Goal: Task Accomplishment & Management: Complete application form

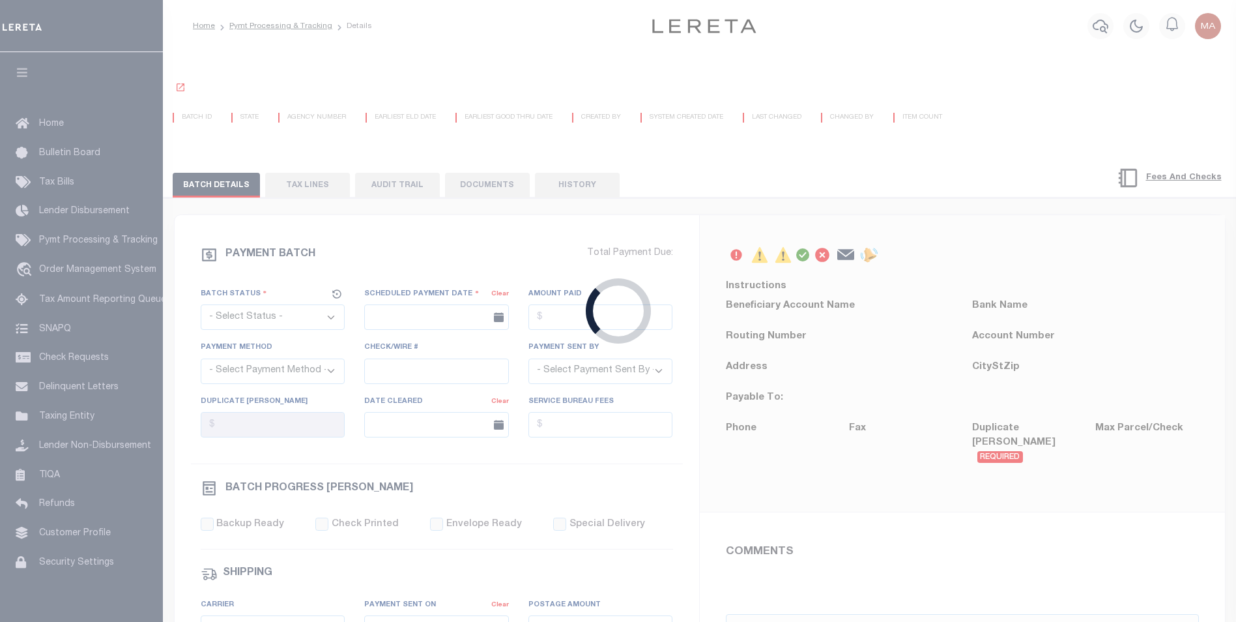
select select "SFP"
type input "[DATE]"
type input "[PERSON_NAME]"
select select "0"
radio input "true"
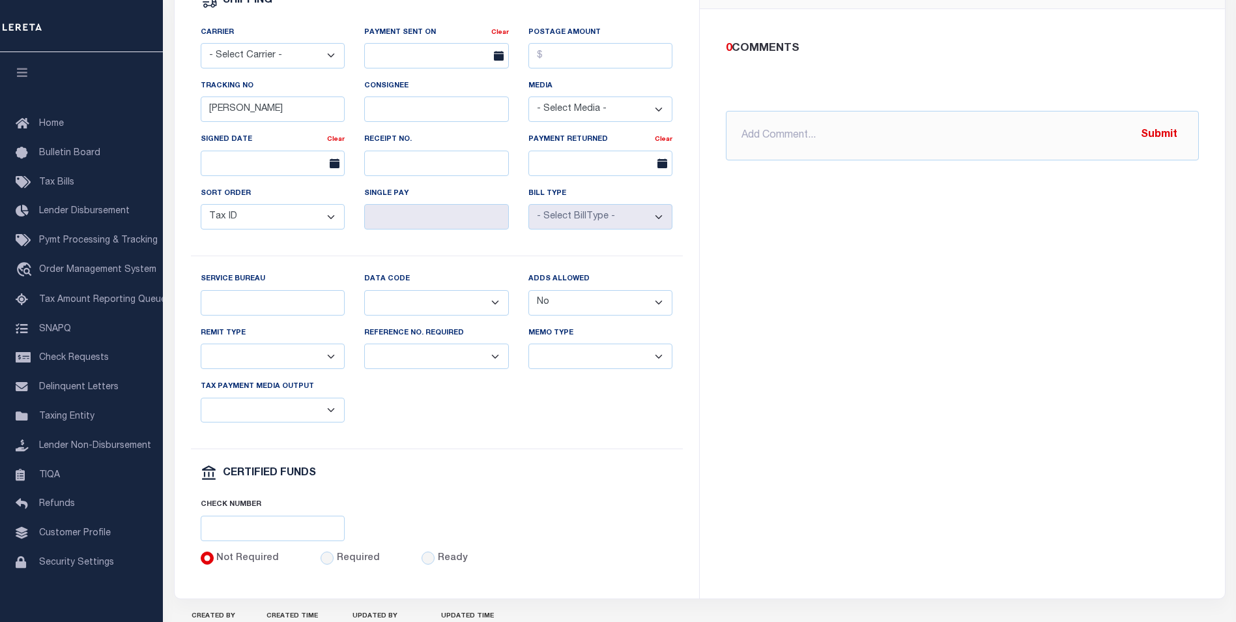
scroll to position [651, 0]
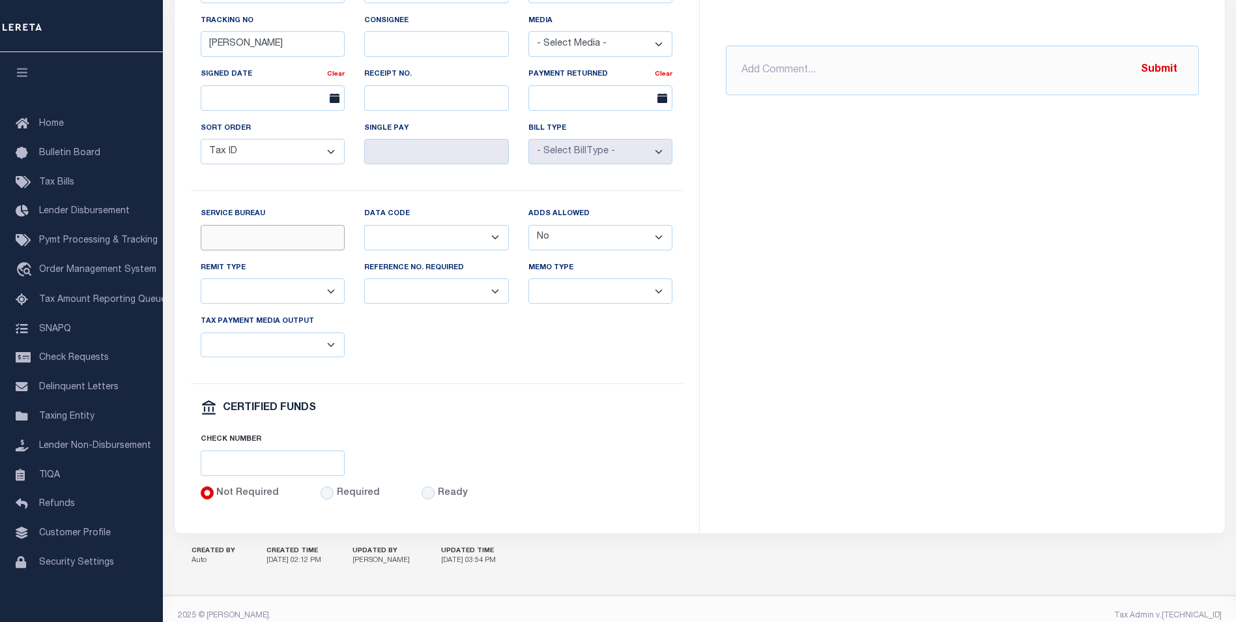
click at [243, 250] on input "Service Bureau" at bounding box center [273, 237] width 145 height 25
type input "ServiceBoreau"
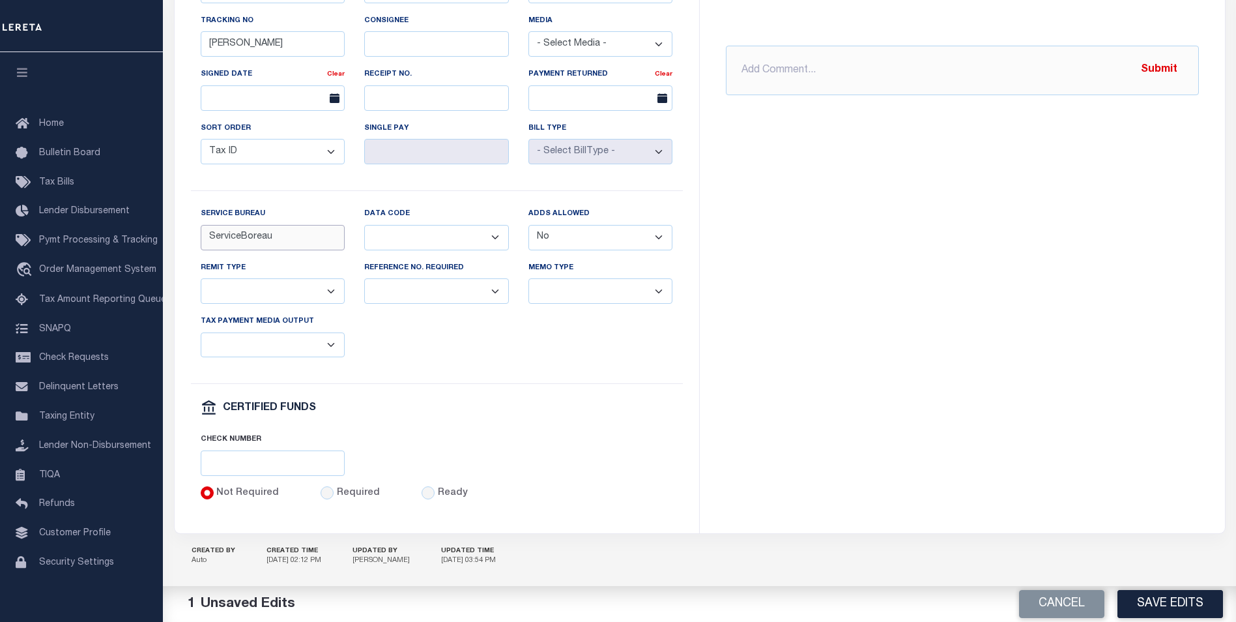
drag, startPoint x: 274, startPoint y: 241, endPoint x: 207, endPoint y: 243, distance: 67.8
click at [207, 243] on input "ServiceBoreau" at bounding box center [273, 237] width 145 height 25
type input "SB"
click at [442, 246] on select "Balance Due Mortgage Open Prior Supplemental" at bounding box center [436, 237] width 145 height 25
select select "66"
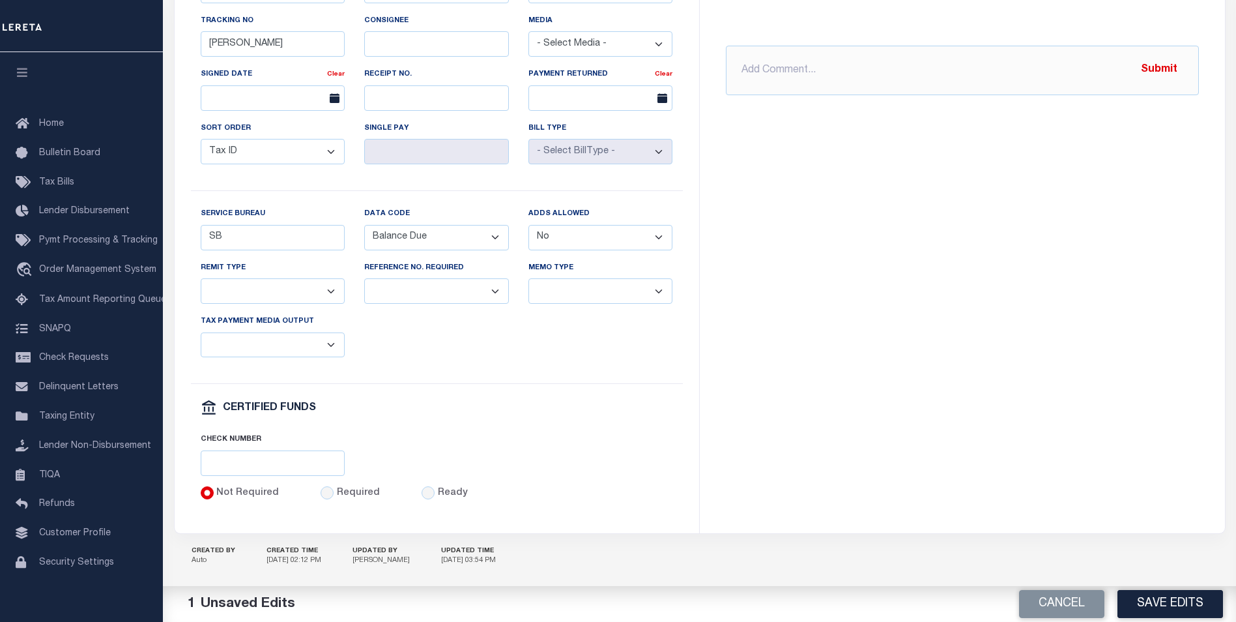
click at [364, 233] on select "Balance Due Mortgage Open Prior Supplemental" at bounding box center [436, 237] width 145 height 25
click at [455, 244] on select "Balance Due Mortgage Open Prior Supplemental" at bounding box center [436, 237] width 145 height 25
select select
click at [364, 233] on select "Balance Due Mortgage Open Prior Supplemental" at bounding box center [436, 237] width 145 height 25
click at [1061, 605] on button "Cancel" at bounding box center [1061, 604] width 85 height 28
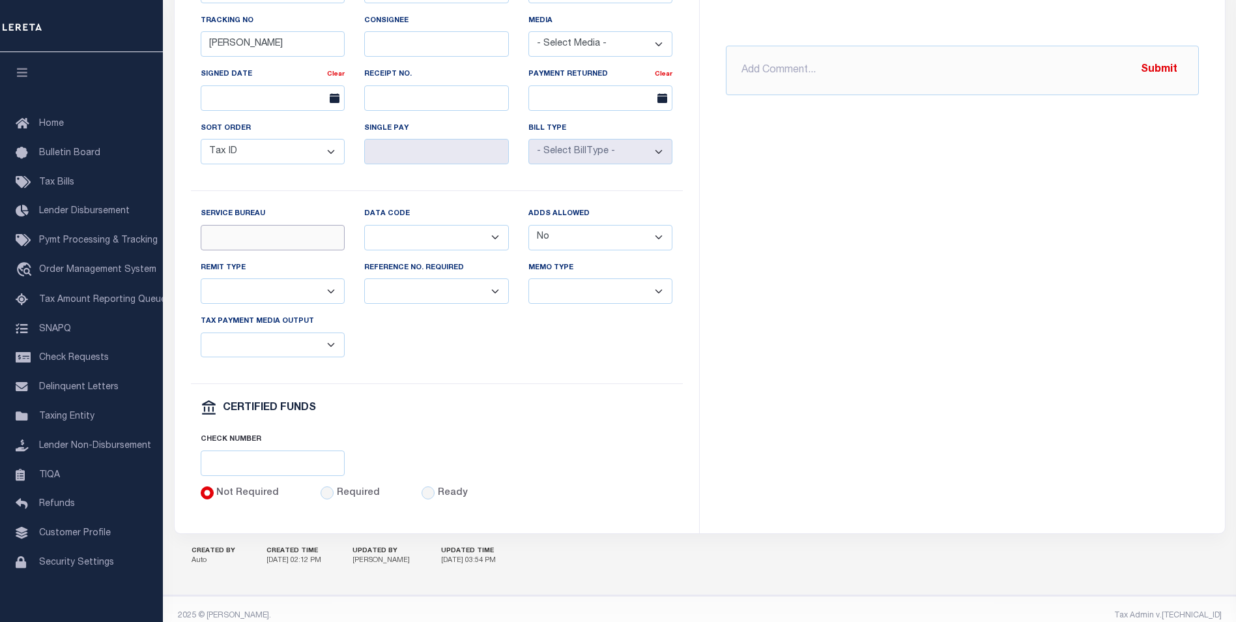
click at [261, 244] on input "Service Bureau" at bounding box center [273, 237] width 145 height 25
type input "SB"
click at [524, 399] on div "PAYMENT BATCH $22" at bounding box center [436, 54] width 493 height 893
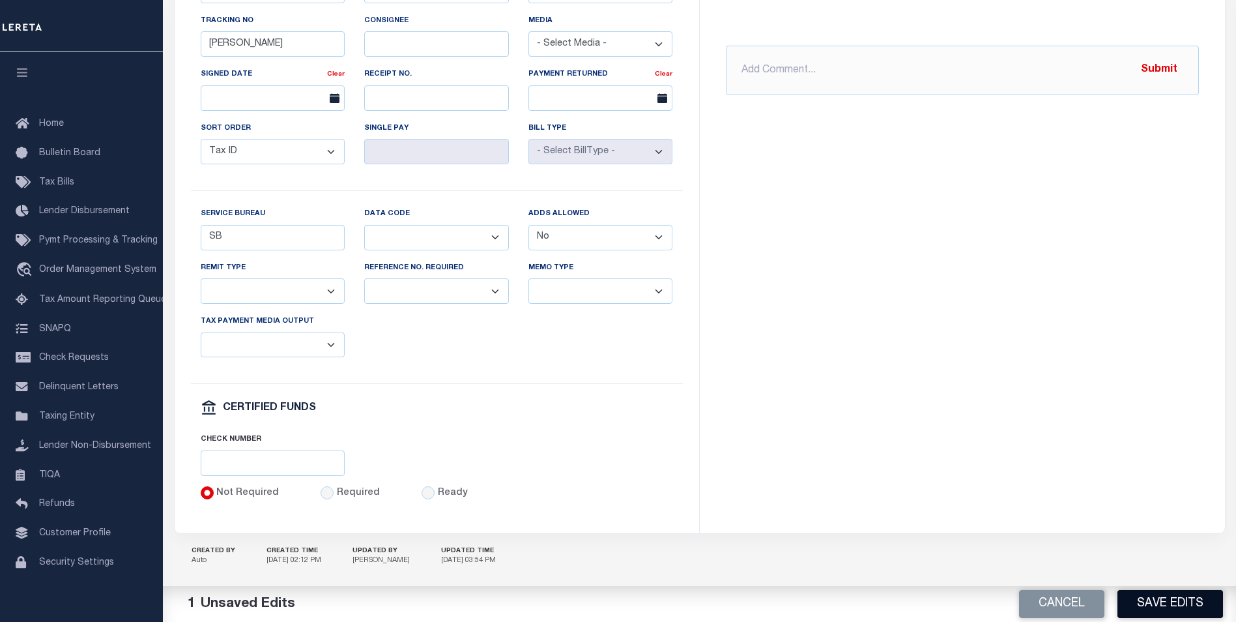
click at [1142, 605] on button "Save Edits" at bounding box center [1170, 604] width 106 height 28
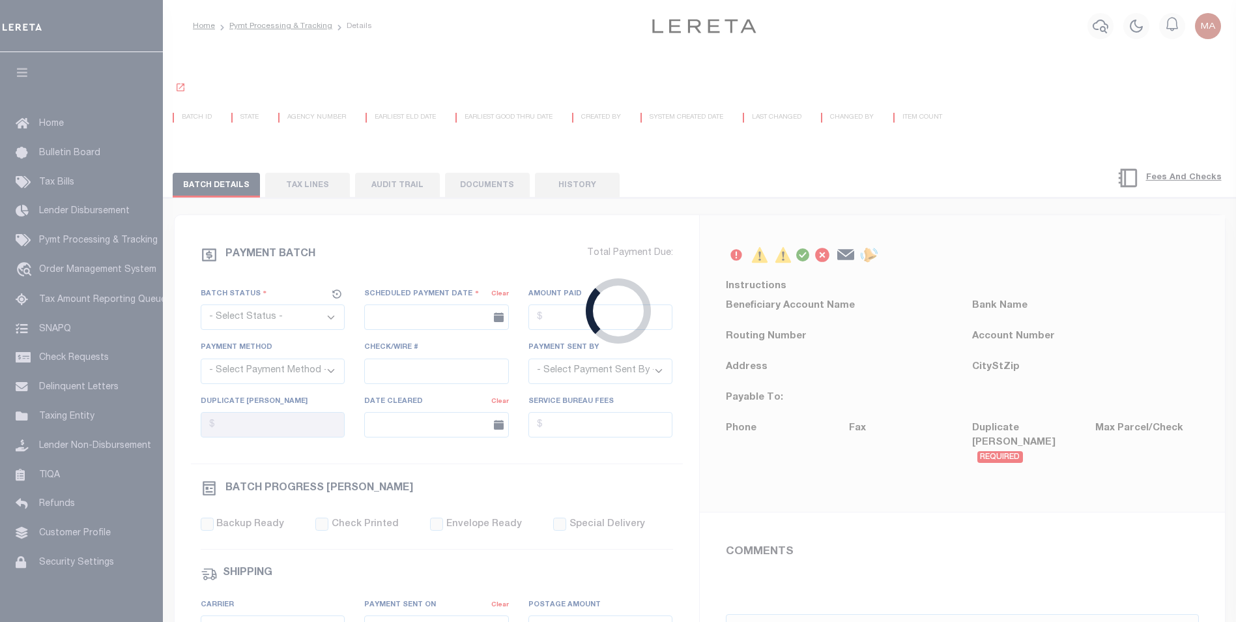
select select "SFP"
type input "[DATE]"
type input "[PERSON_NAME]"
select select "0"
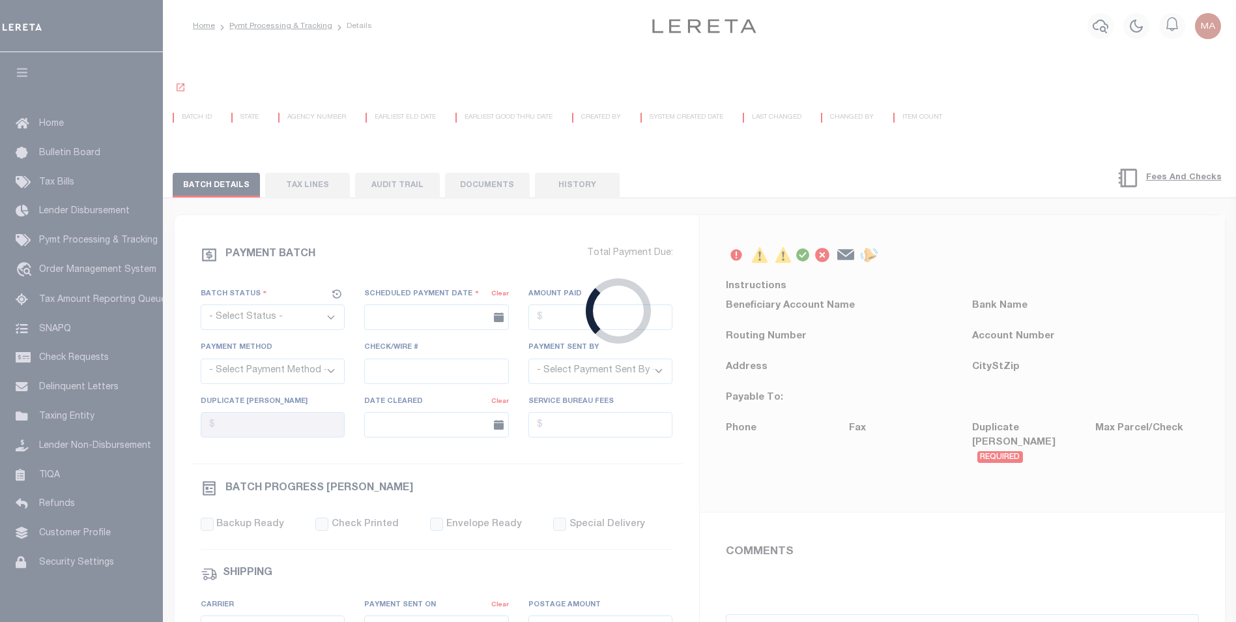
radio input "true"
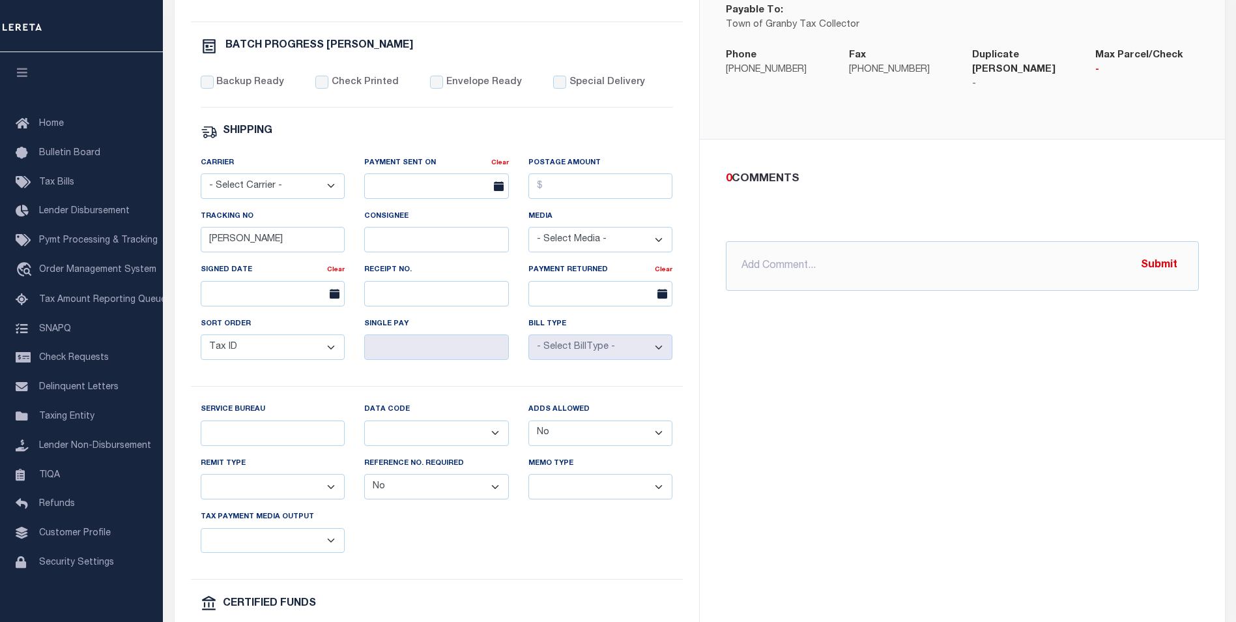
scroll to position [521, 0]
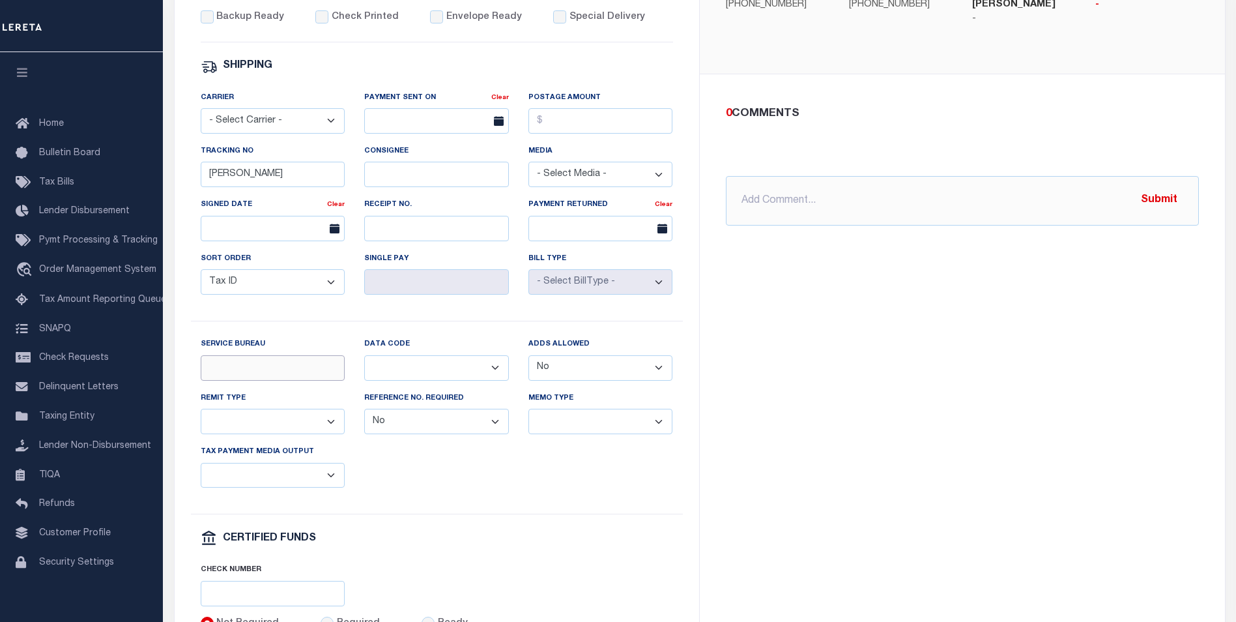
click at [275, 375] on input "Service Bureau" at bounding box center [273, 367] width 145 height 25
type input "SB"
click at [429, 486] on div "Service Bureau SB Data Code Balance Due Mortgage Open Prior Supplemental Adds A…" at bounding box center [437, 425] width 492 height 177
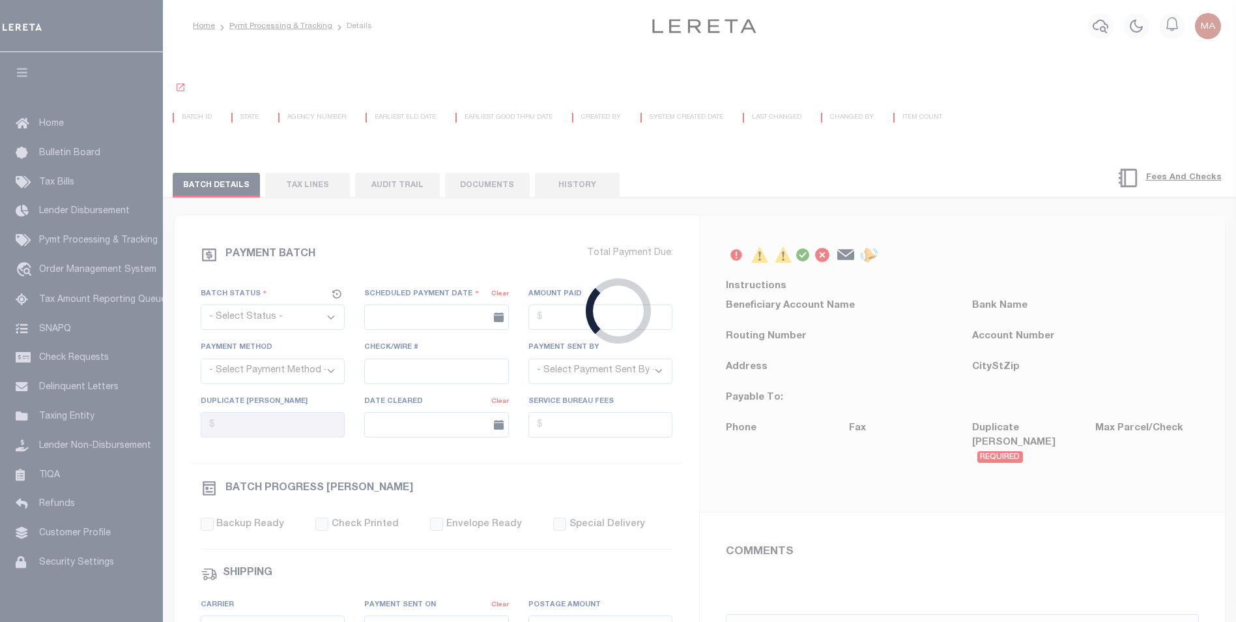
select select "SFP"
type input "[DATE]"
type input "[PERSON_NAME]"
select select "0"
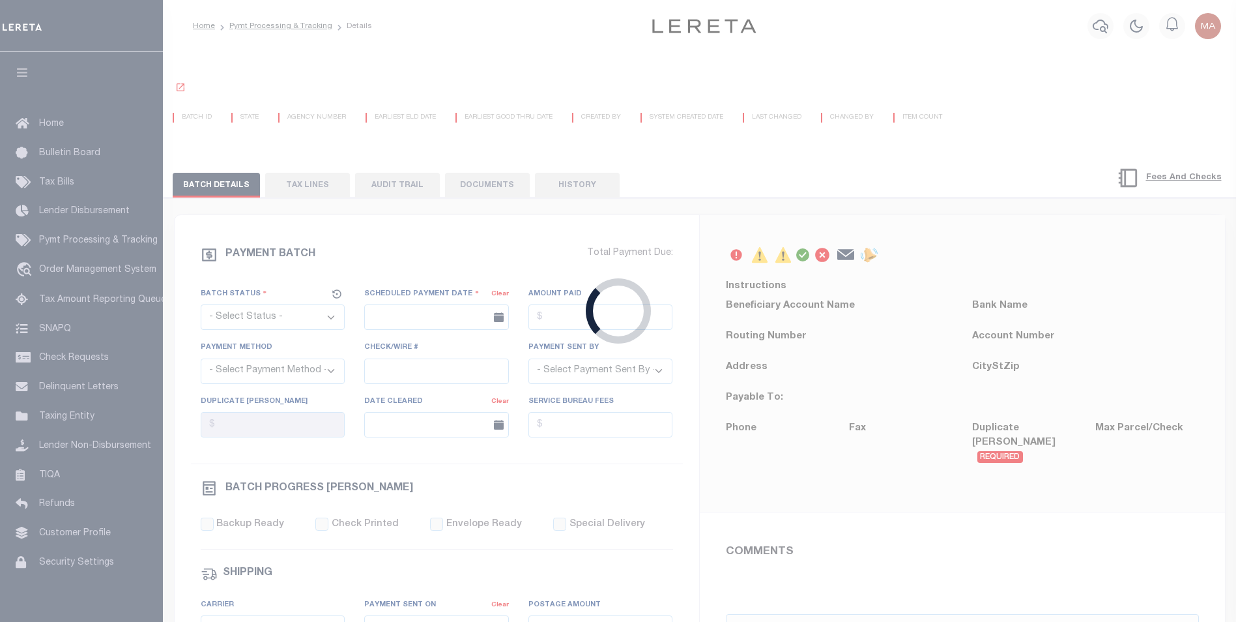
radio input "true"
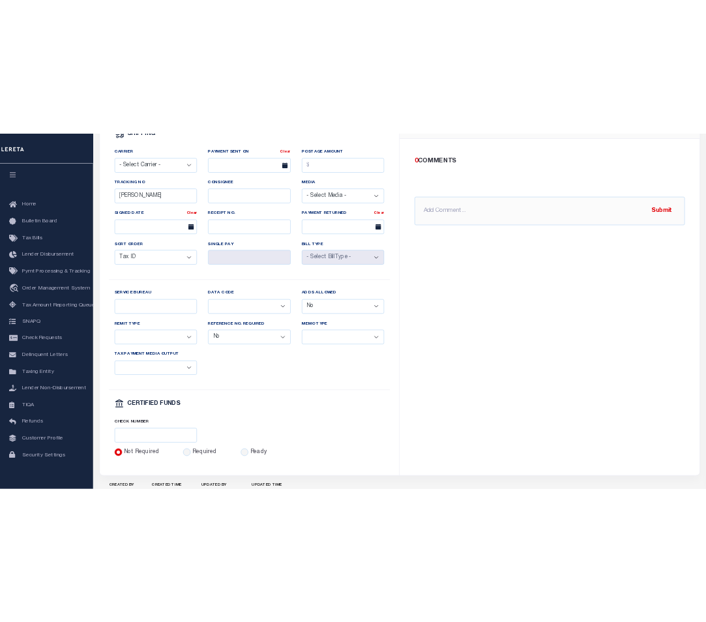
scroll to position [676, 0]
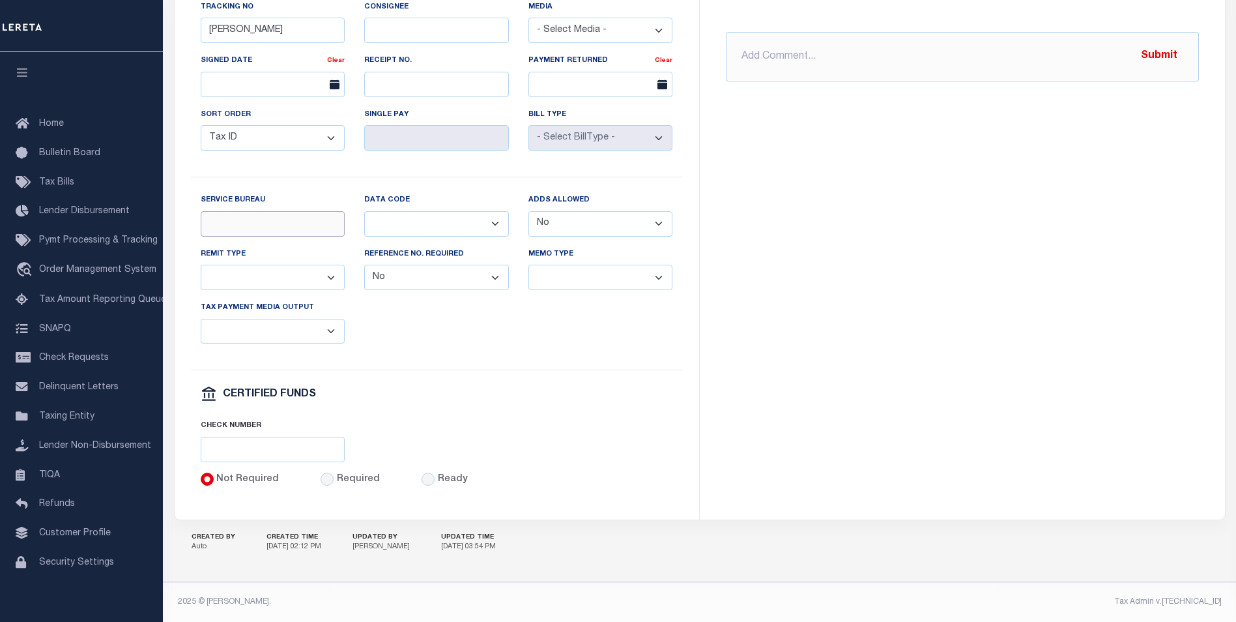
click at [279, 216] on input "Service Bureau" at bounding box center [273, 223] width 145 height 25
type input "SB"
click at [463, 327] on div "Service Bureau SB Data Code Balance Due Mortgage Open Prior Supplemental Adds A…" at bounding box center [437, 281] width 492 height 177
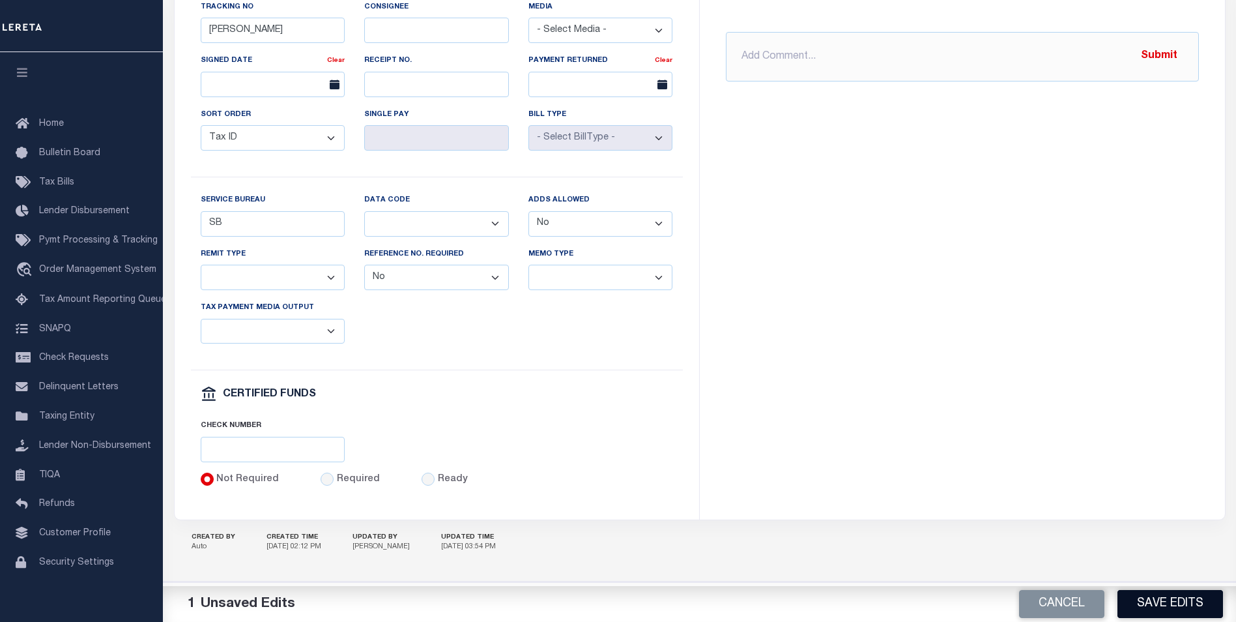
click at [1151, 597] on button "Save Edits" at bounding box center [1170, 604] width 106 height 28
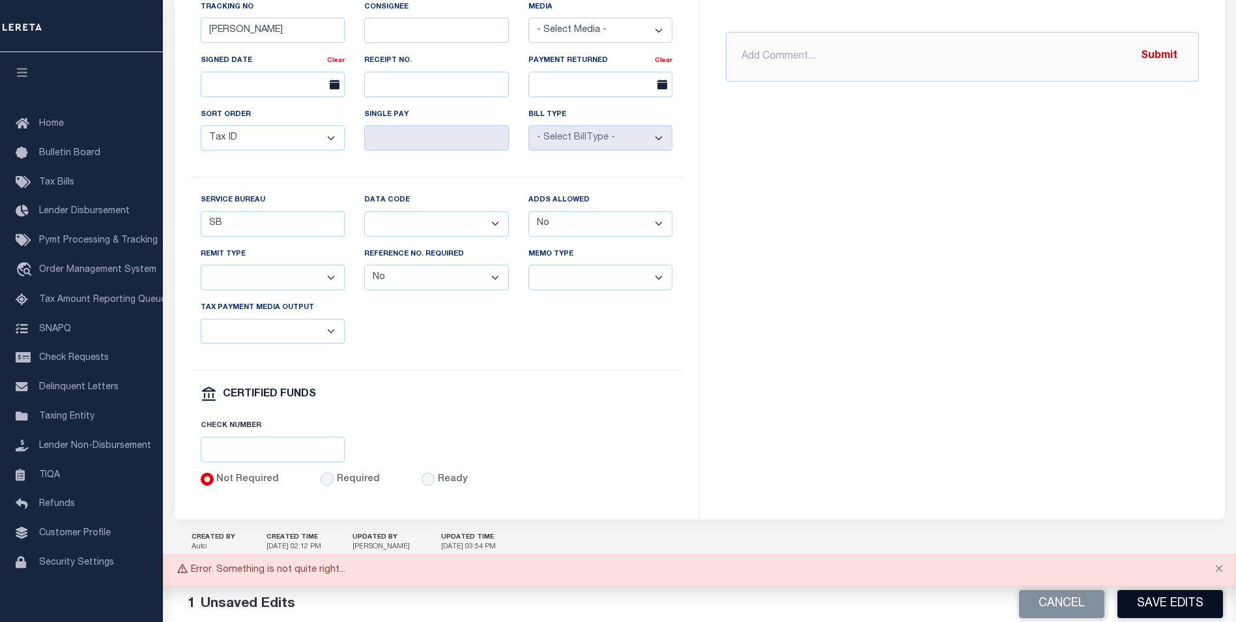
click at [1165, 602] on button "Save Edits" at bounding box center [1170, 604] width 106 height 28
click at [1177, 603] on button "Save Edits" at bounding box center [1170, 604] width 106 height 28
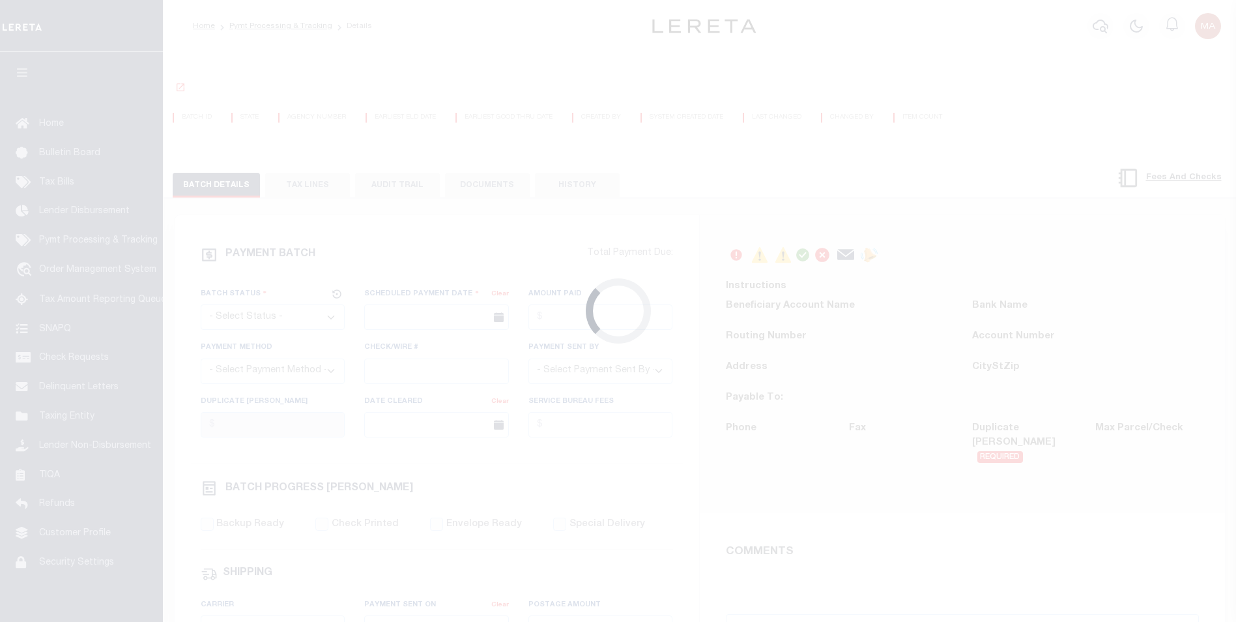
select select "SFP"
type input "[DATE]"
type input "[PERSON_NAME]"
select select "0"
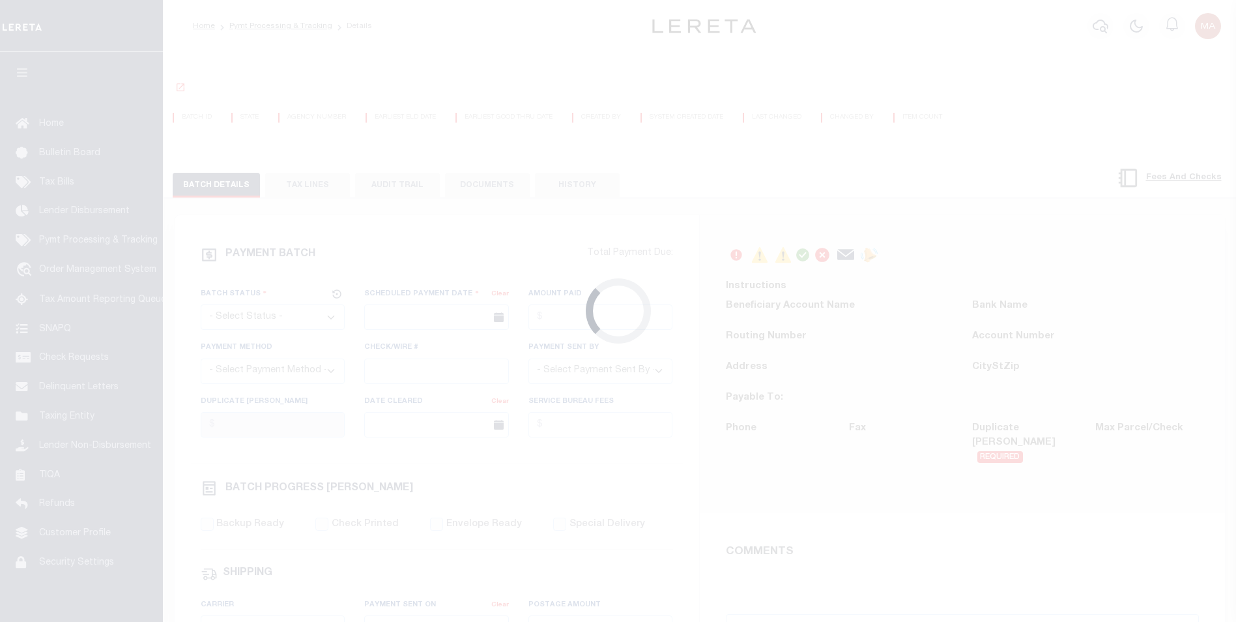
radio input "true"
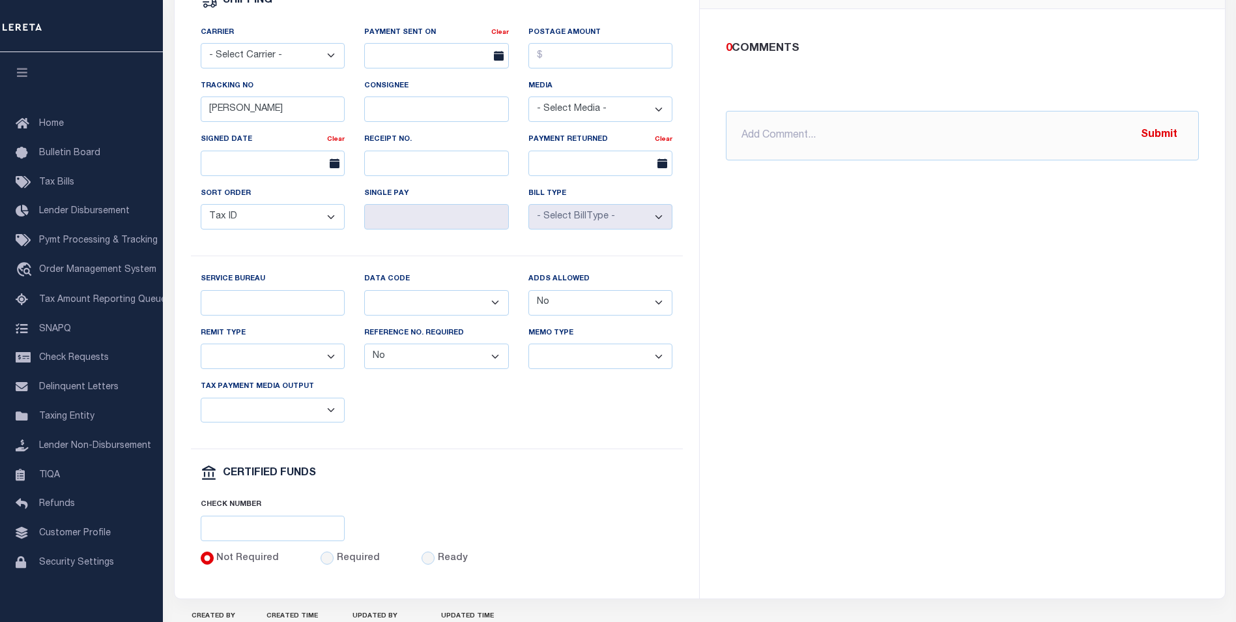
scroll to position [651, 0]
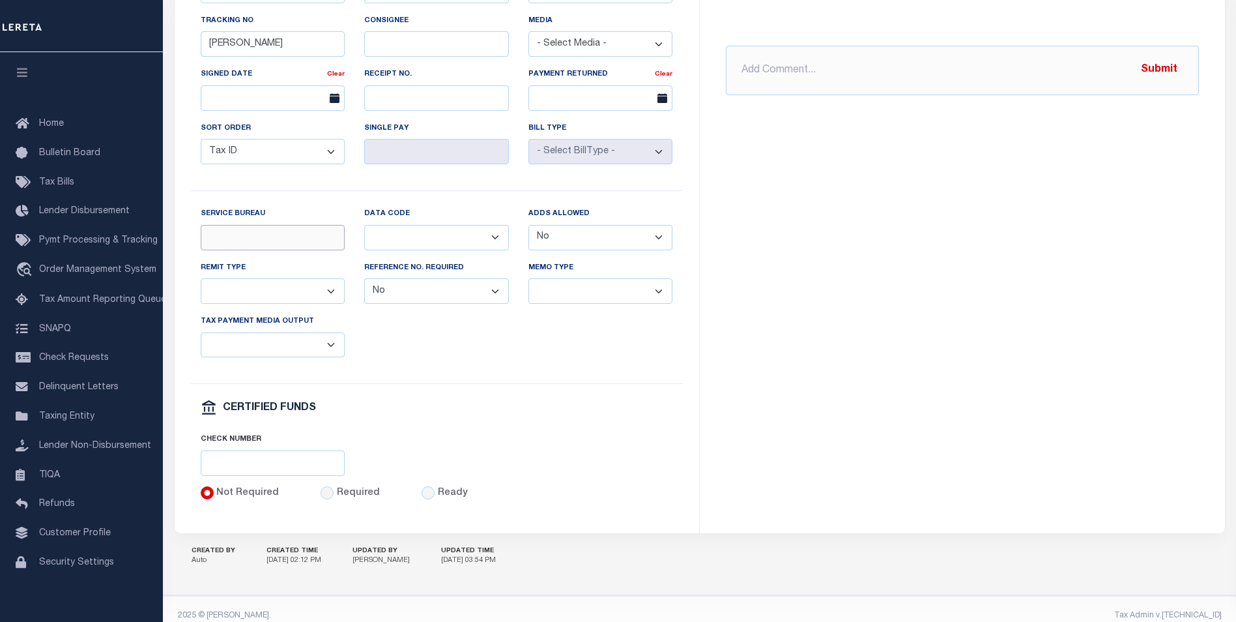
click at [281, 244] on input "Service Bureau" at bounding box center [273, 237] width 145 height 25
type input "SB"
drag, startPoint x: 419, startPoint y: 361, endPoint x: 437, endPoint y: 374, distance: 22.4
click at [419, 362] on div "Service Bureau SB Data Code Balance Due Mortgage Open Prior Supplemental Adds A…" at bounding box center [437, 295] width 492 height 177
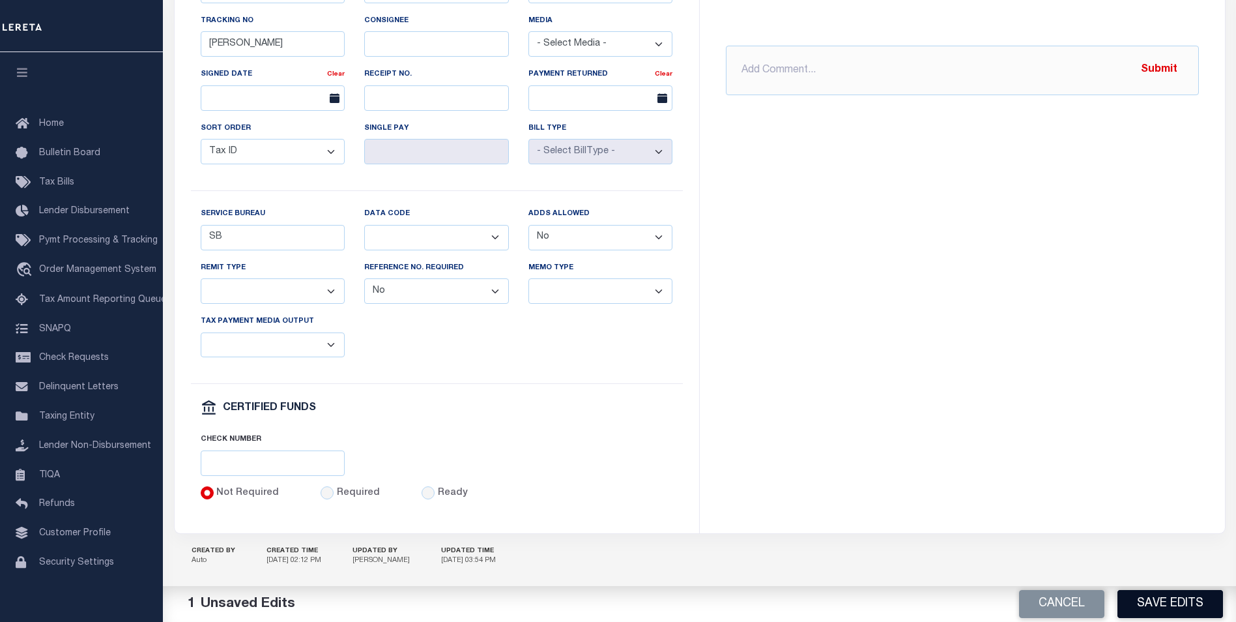
click at [1154, 602] on button "Save Edits" at bounding box center [1170, 604] width 106 height 28
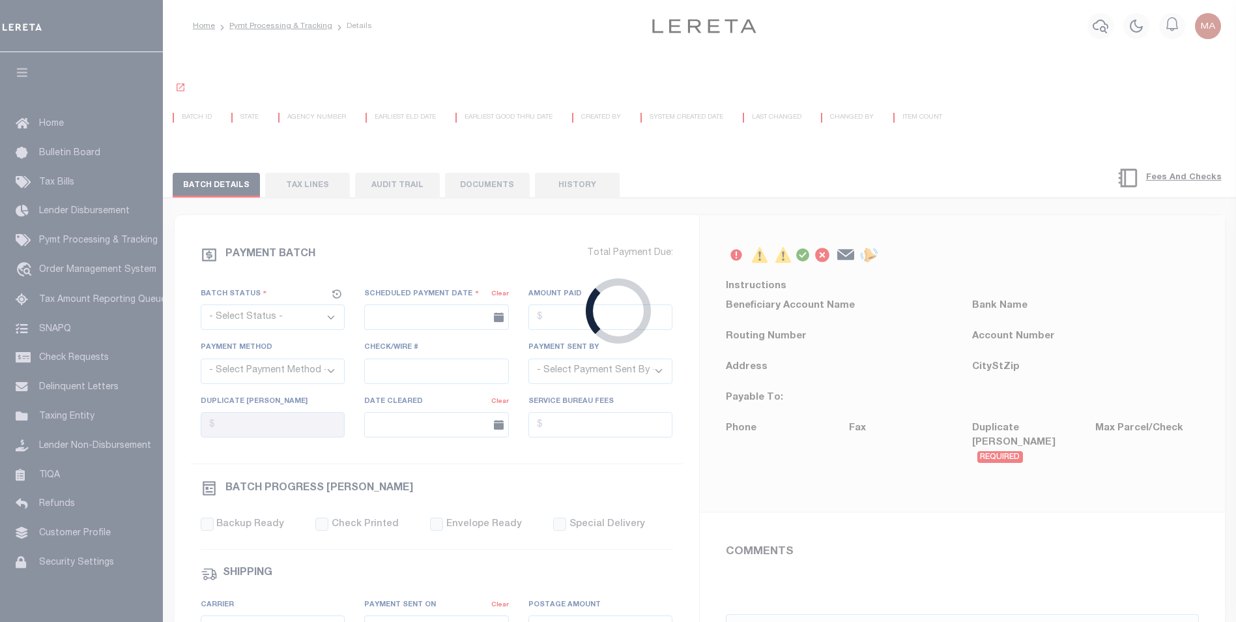
select select "SFP"
type input "[DATE]"
type input "[PERSON_NAME]"
select select "0"
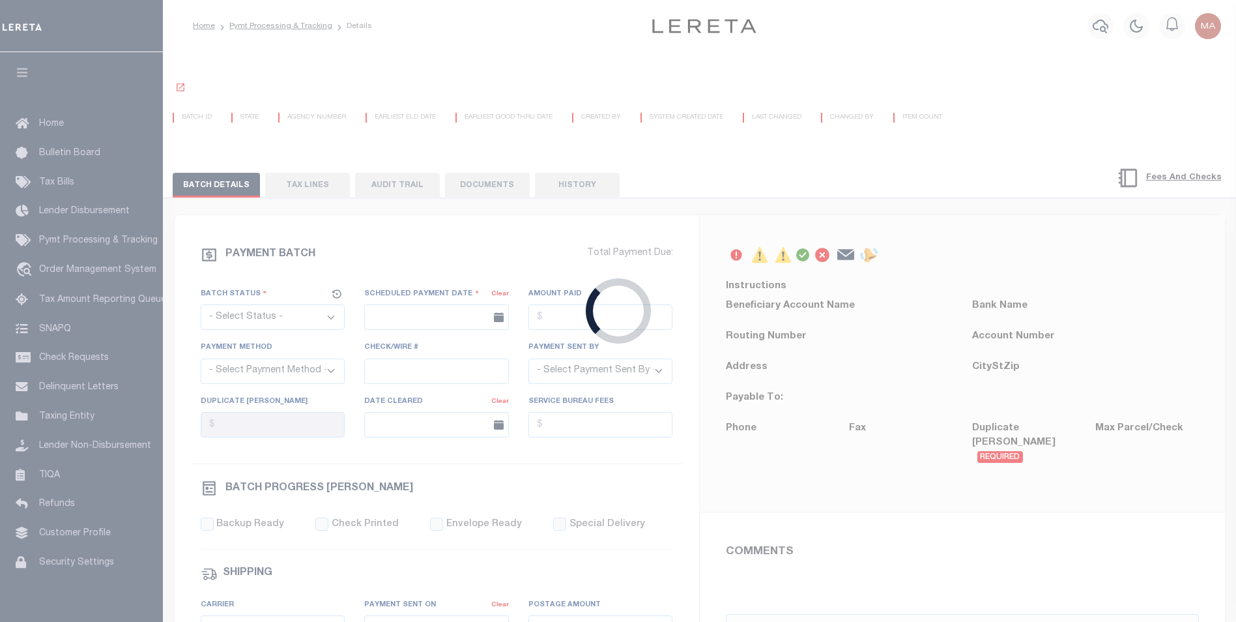
radio input "true"
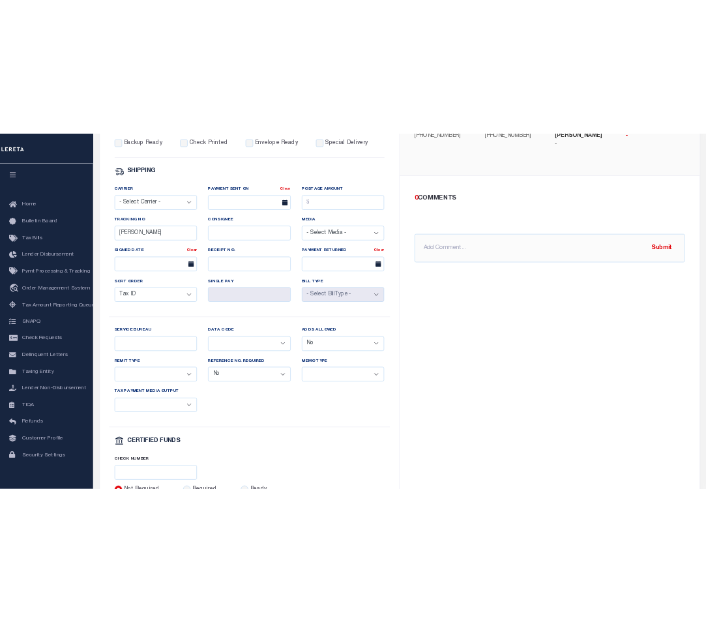
scroll to position [586, 0]
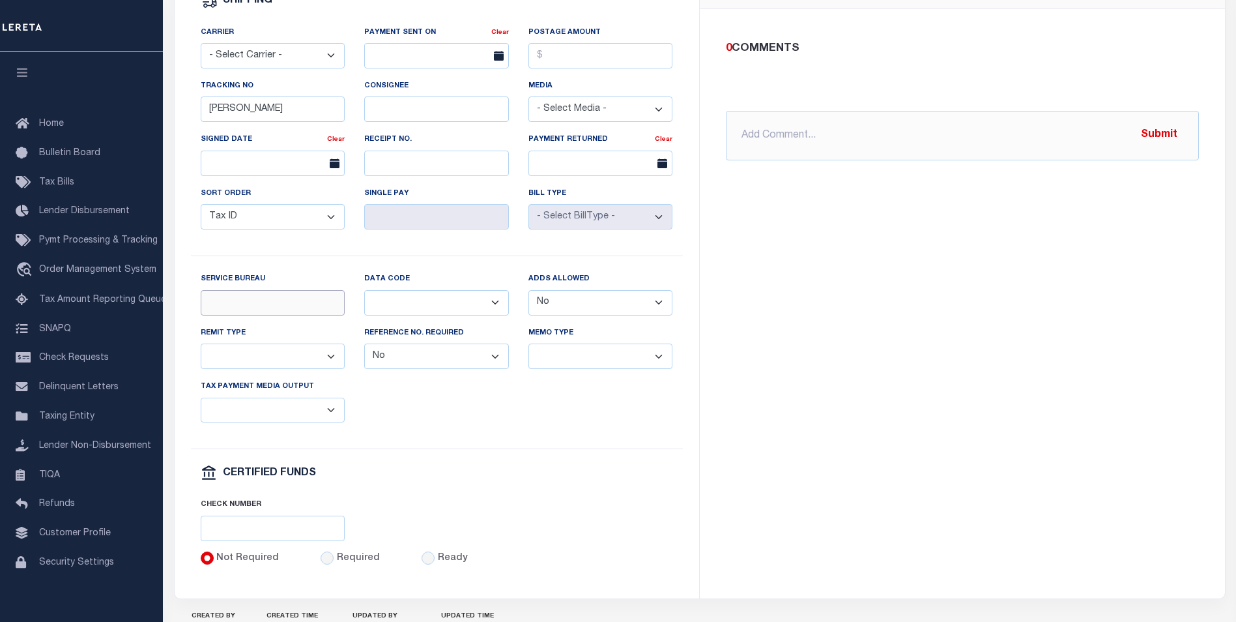
click at [265, 313] on input "Service Bureau" at bounding box center [273, 302] width 145 height 25
type input "SB"
click at [371, 417] on div "Service Bureau SB Data Code Balance Due Mortgage Open Prior Supplemental Adds A…" at bounding box center [437, 360] width 492 height 177
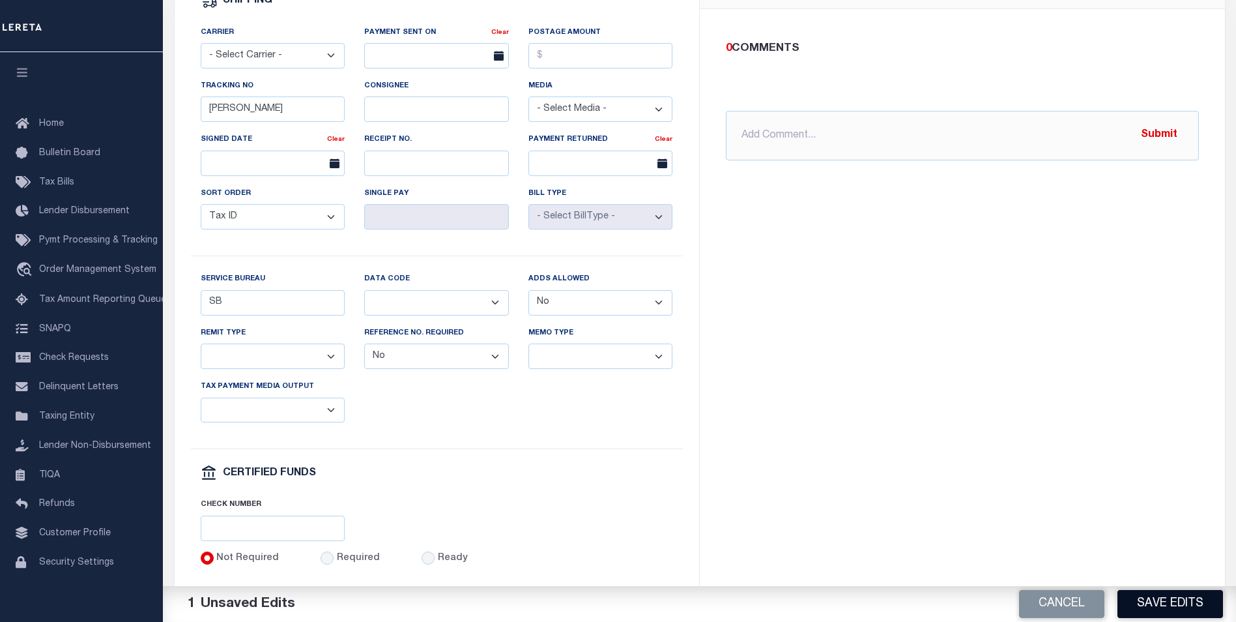
click at [1182, 601] on button "Save Edits" at bounding box center [1170, 604] width 106 height 28
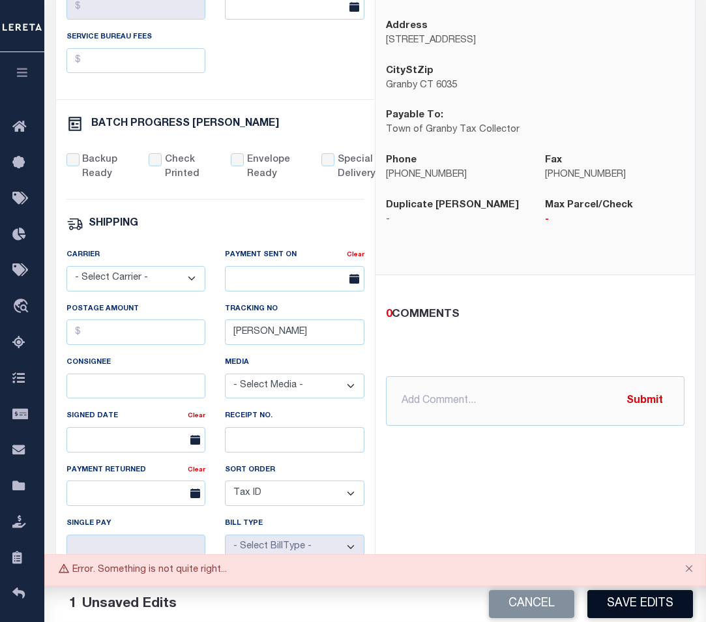
click at [638, 605] on button "Save Edits" at bounding box center [640, 604] width 106 height 28
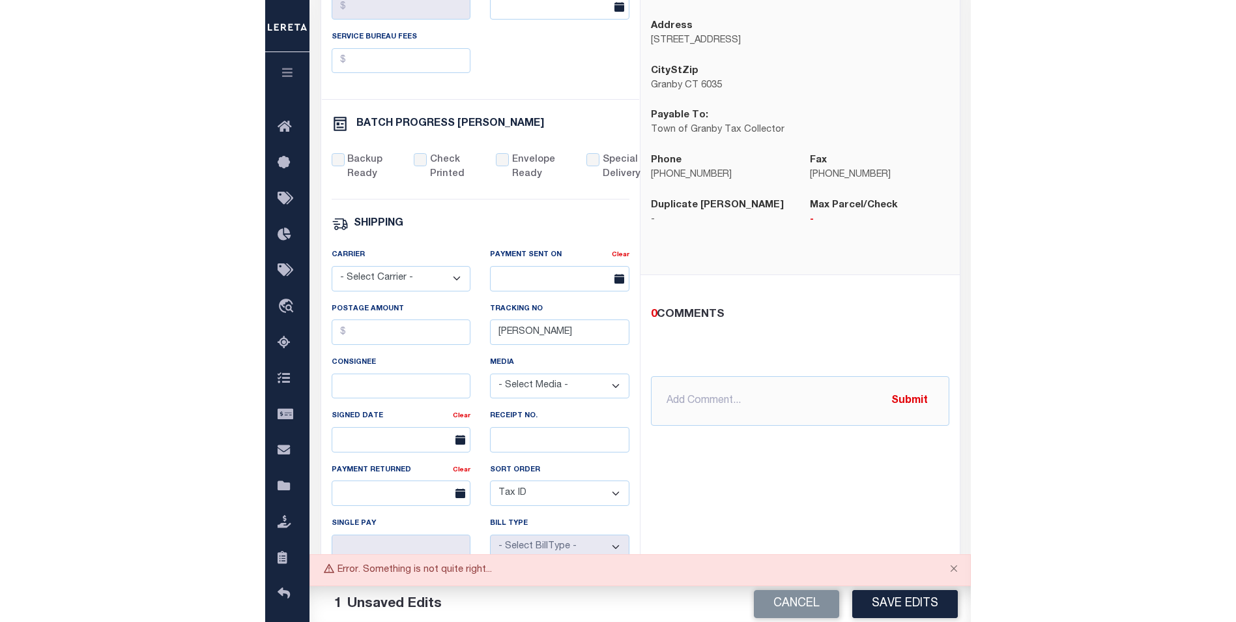
scroll to position [0, 0]
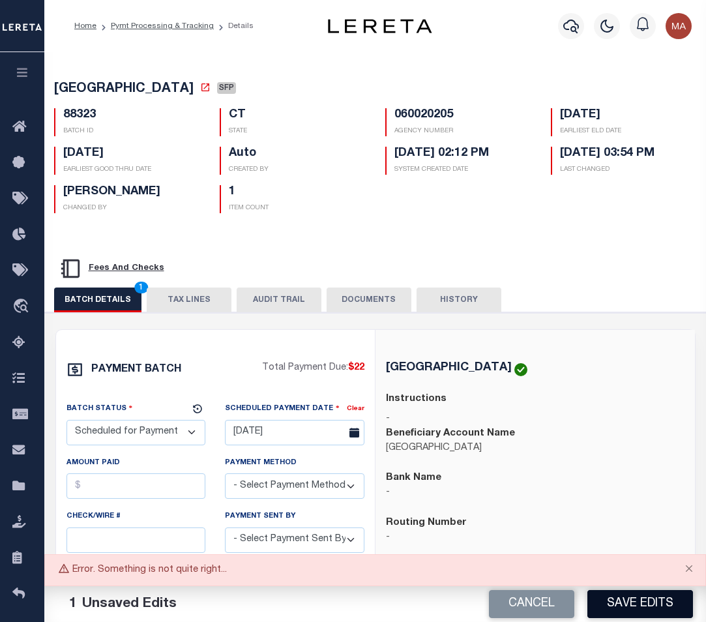
click at [656, 607] on button "Save Edits" at bounding box center [640, 604] width 106 height 28
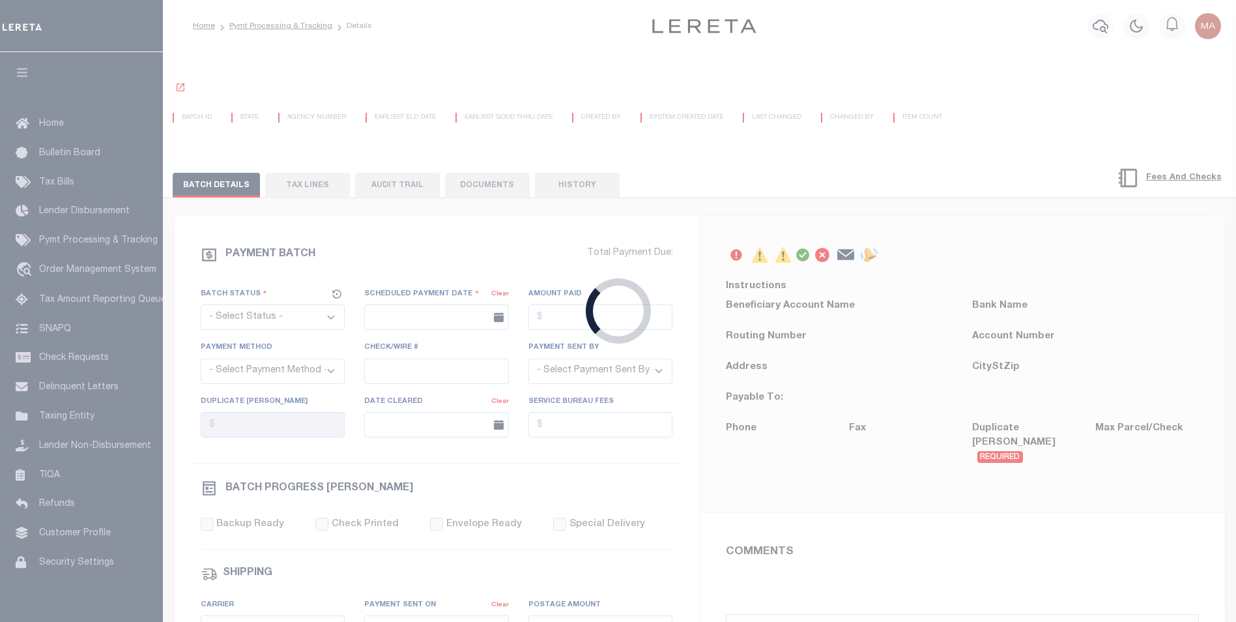
select select "SFP"
type input "[DATE]"
type input "[PERSON_NAME]"
select select "0"
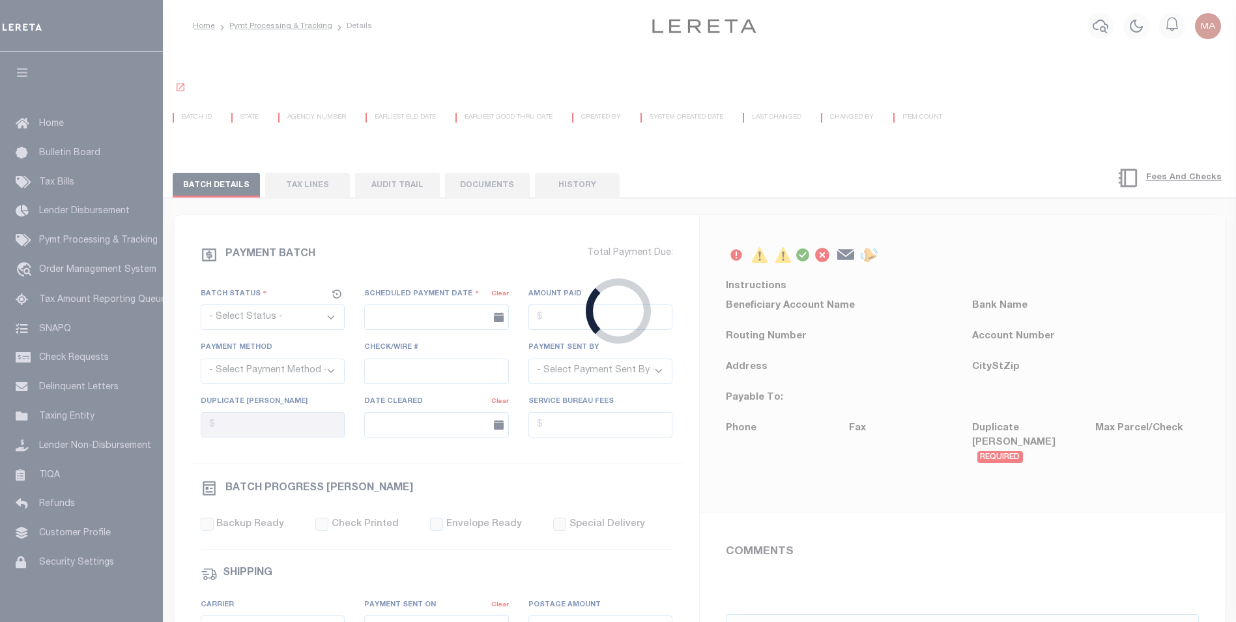
radio input "true"
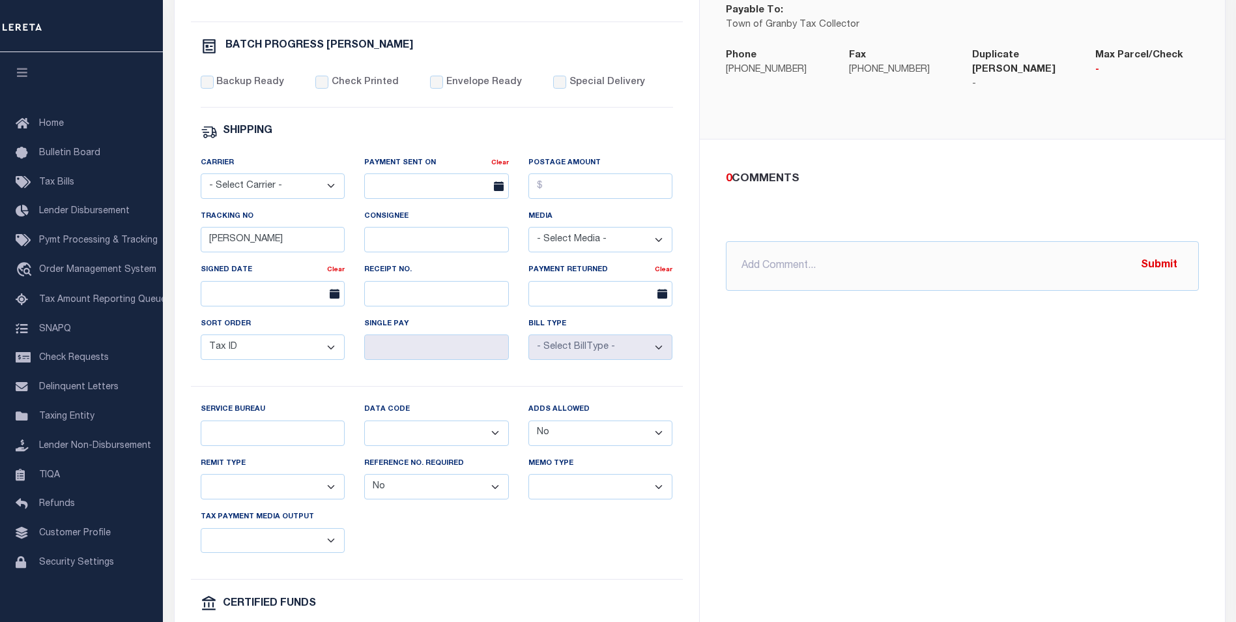
scroll to position [391, 0]
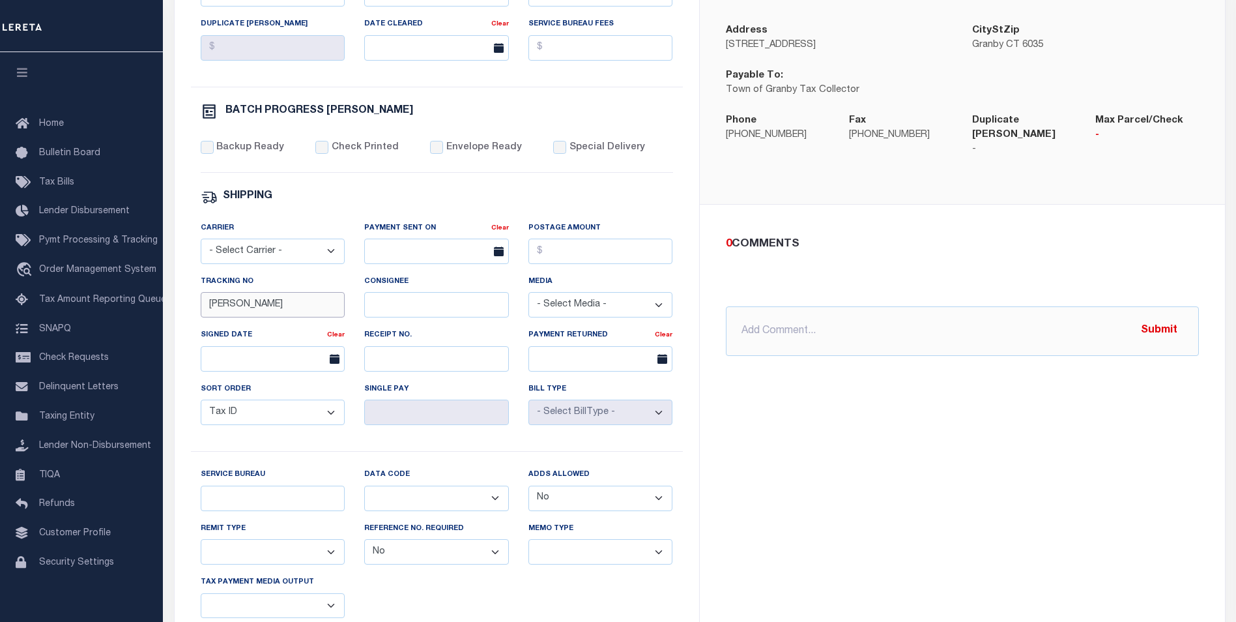
click at [284, 315] on input "[PERSON_NAME]" at bounding box center [273, 304] width 145 height 25
type input "Barbaraa"
click at [689, 387] on div "PAYMENT BATCH $22 Batch Status" at bounding box center [437, 315] width 524 height 955
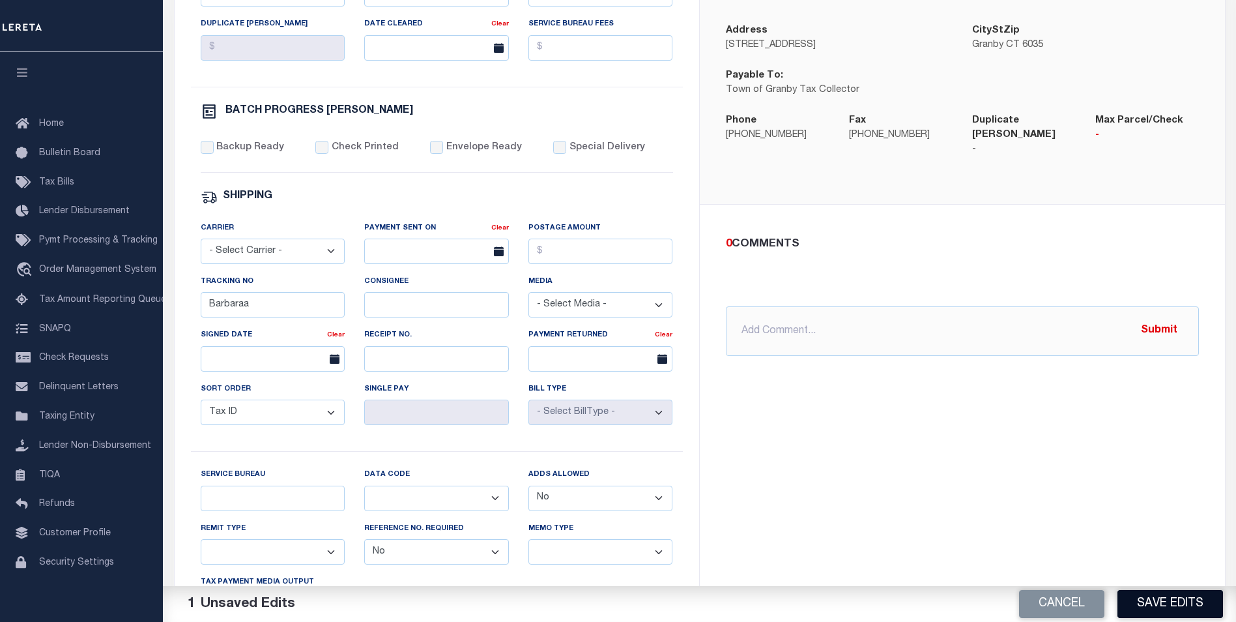
click at [1143, 599] on button "Save Edits" at bounding box center [1170, 604] width 106 height 28
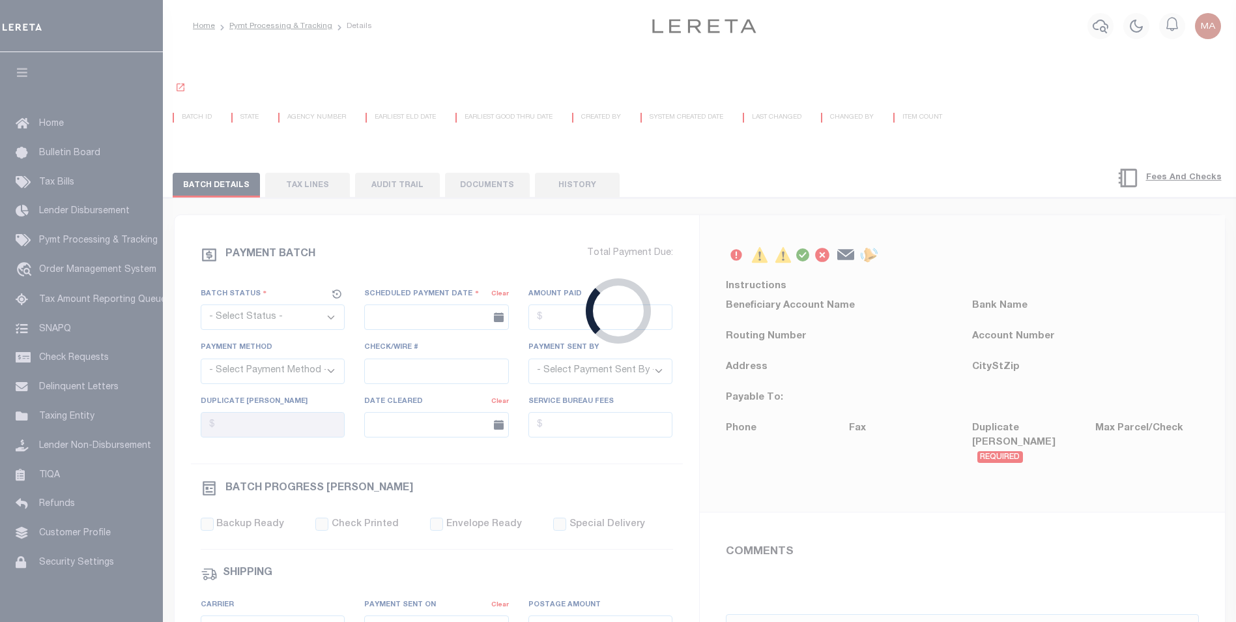
select select "SFP"
type input "07/23/2025"
type input "Barbara"
select select "0"
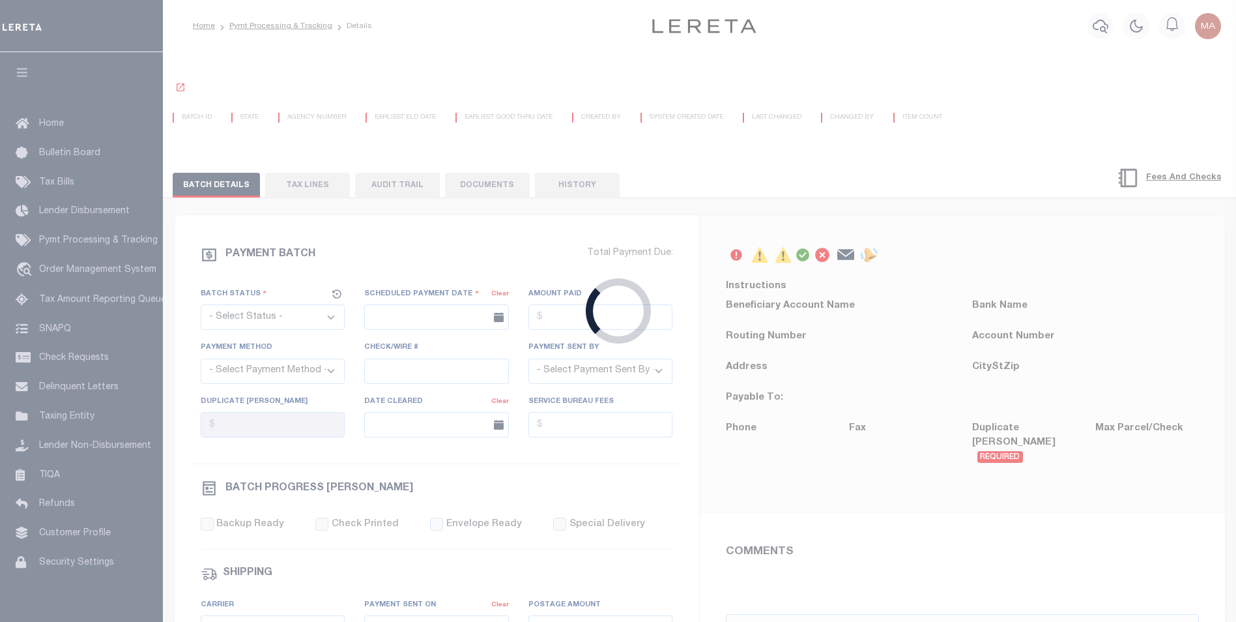
radio input "true"
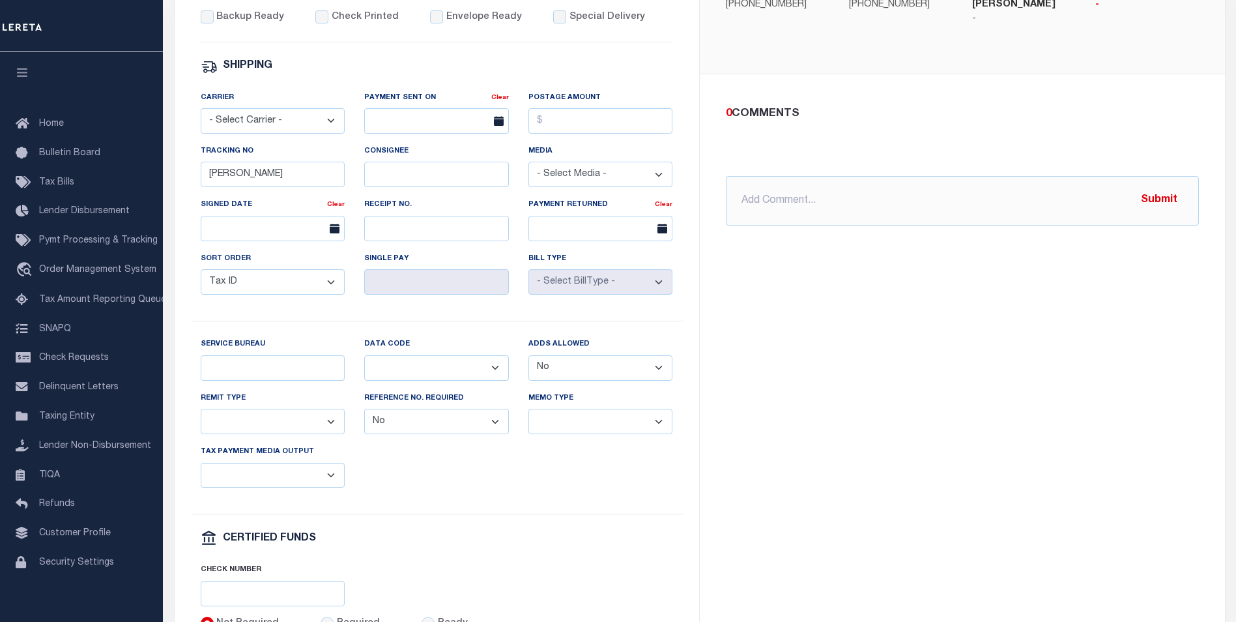
scroll to position [586, 0]
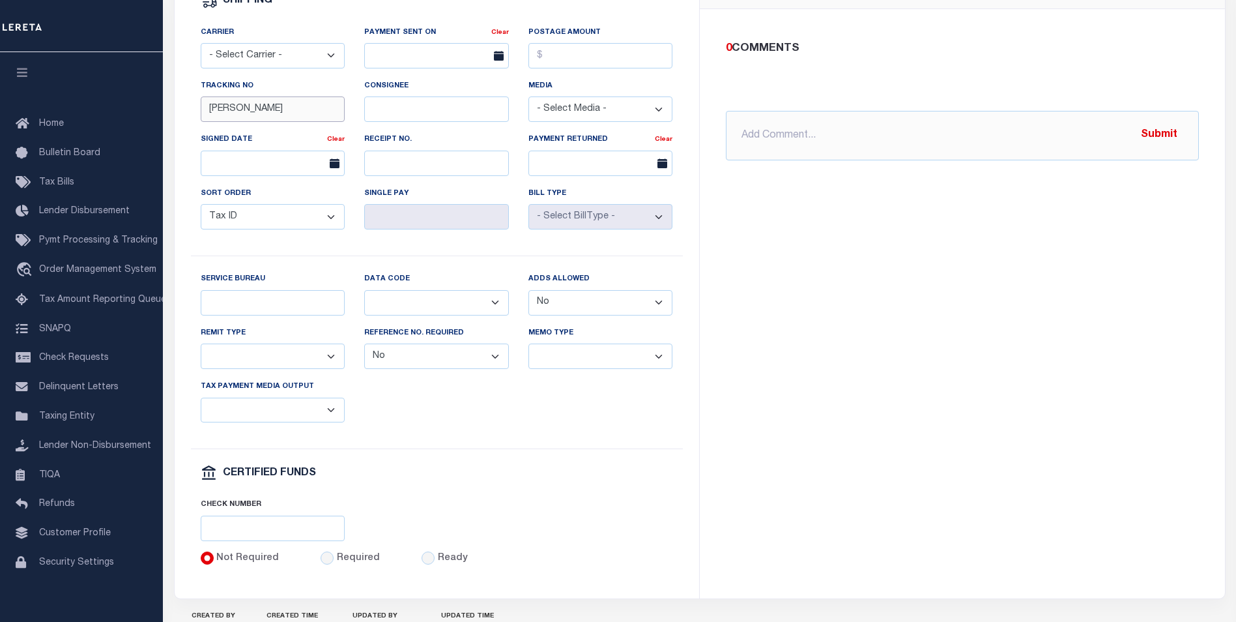
click at [271, 120] on input "Barbara" at bounding box center [273, 108] width 145 height 25
type input "Barbaraa"
click at [797, 386] on div "GRANBY TOWN Instructions - Beneficiary Account Name GRANBY TOWN Bank Name - - -…" at bounding box center [962, 119] width 525 height 955
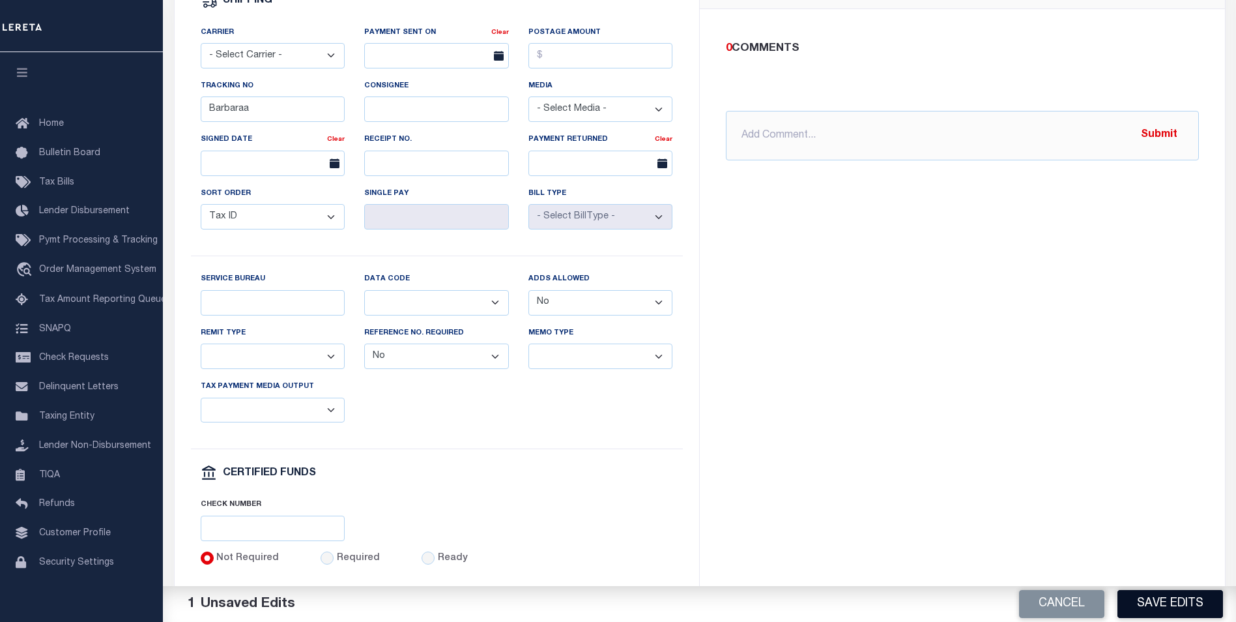
click at [1172, 608] on button "Save Edits" at bounding box center [1170, 604] width 106 height 28
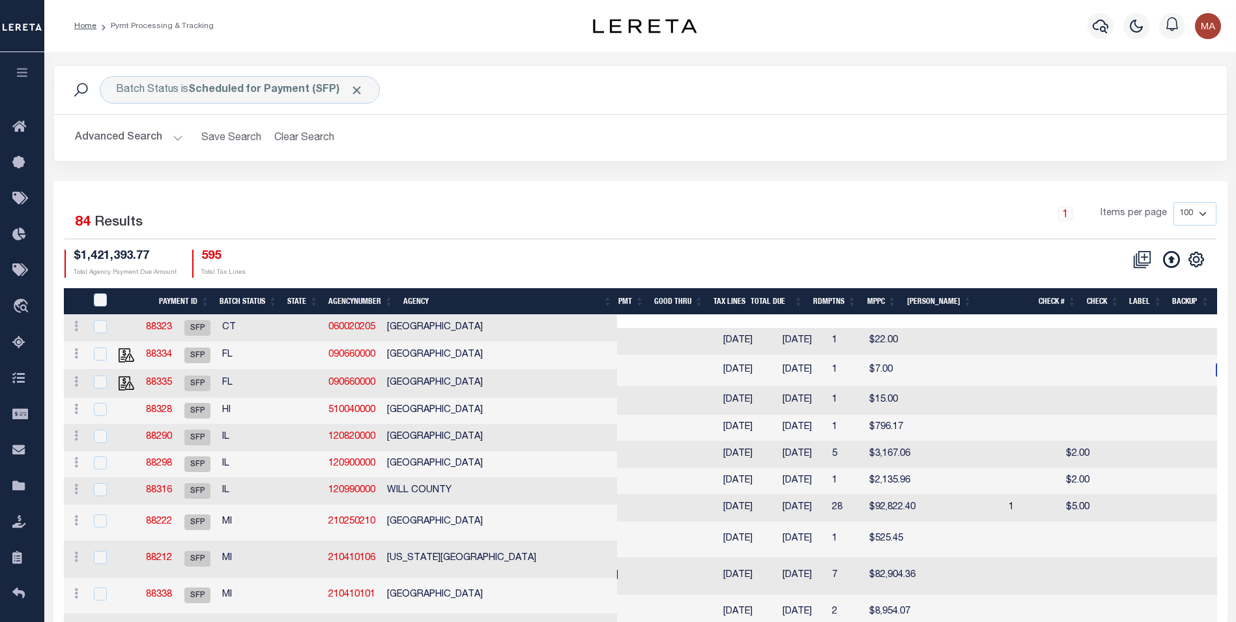
click at [178, 320] on td "88323" at bounding box center [158, 328] width 38 height 27
checkbox input "true"
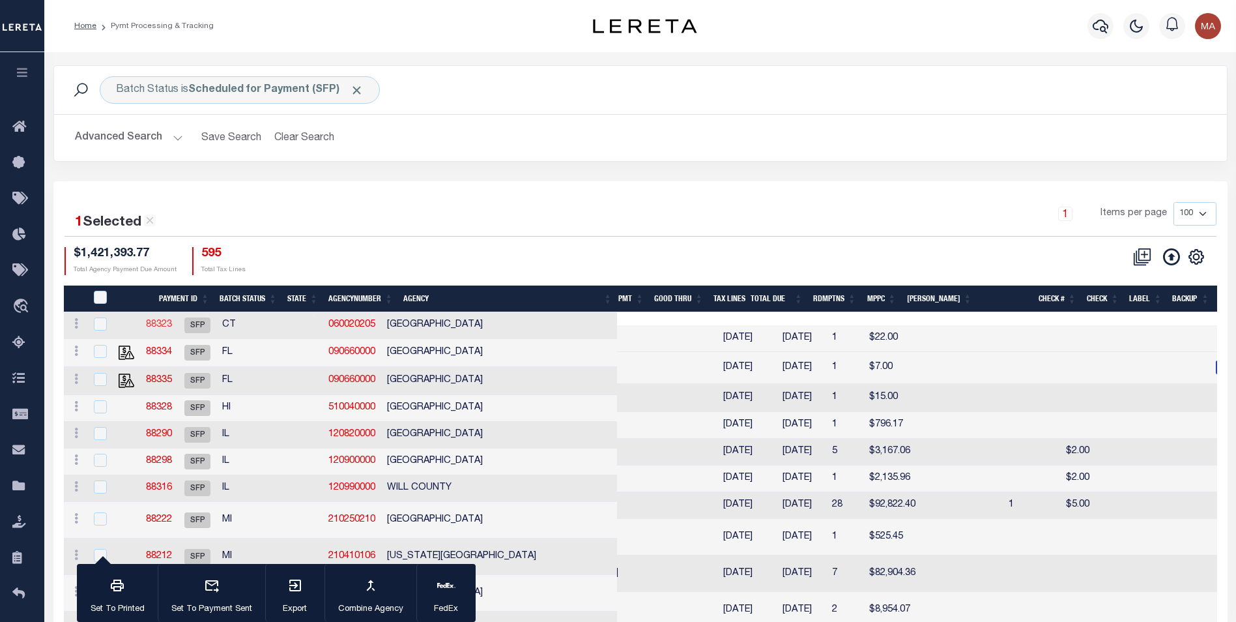
click at [172, 327] on link "88323" at bounding box center [159, 324] width 26 height 9
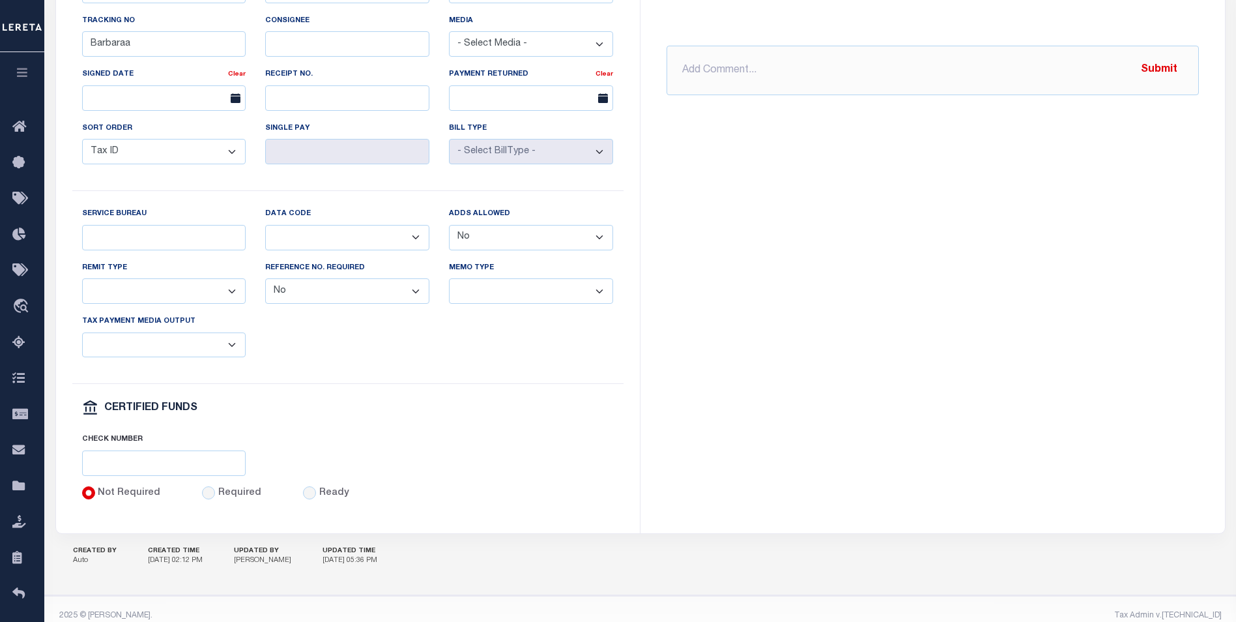
scroll to position [521, 0]
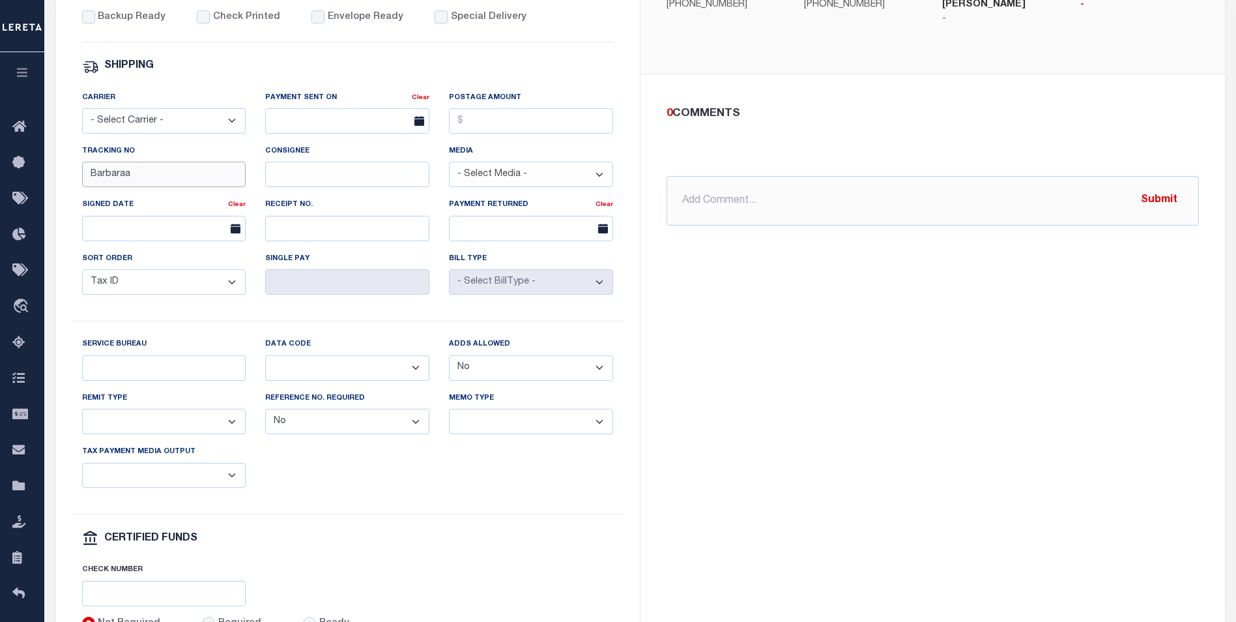
click at [161, 177] on input "Barbaraa" at bounding box center [164, 174] width 164 height 25
type input "[PERSON_NAME]"
click at [156, 376] on input "Service Bureau" at bounding box center [164, 367] width 164 height 25
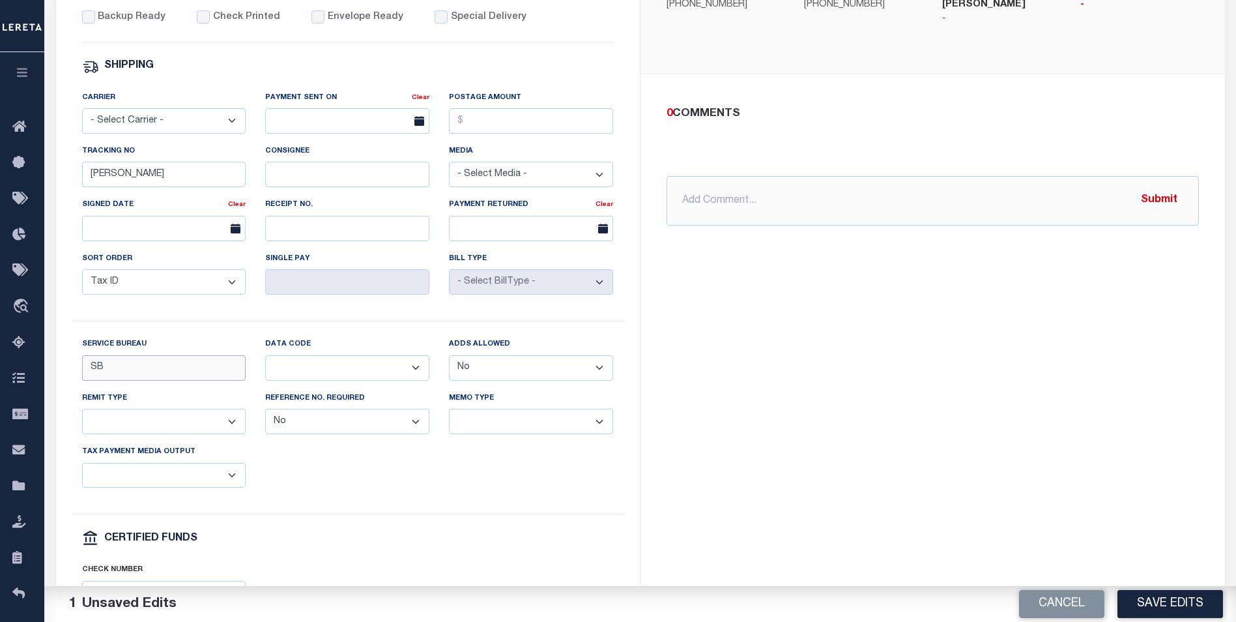
type input "SB"
click at [336, 380] on select "Balance Due Mortgage Open Prior Supplemental" at bounding box center [347, 367] width 164 height 25
select select "66"
click at [265, 363] on select "Balance Due Mortgage Open Prior Supplemental" at bounding box center [347, 367] width 164 height 25
click at [509, 378] on select "Yes No" at bounding box center [531, 367] width 164 height 25
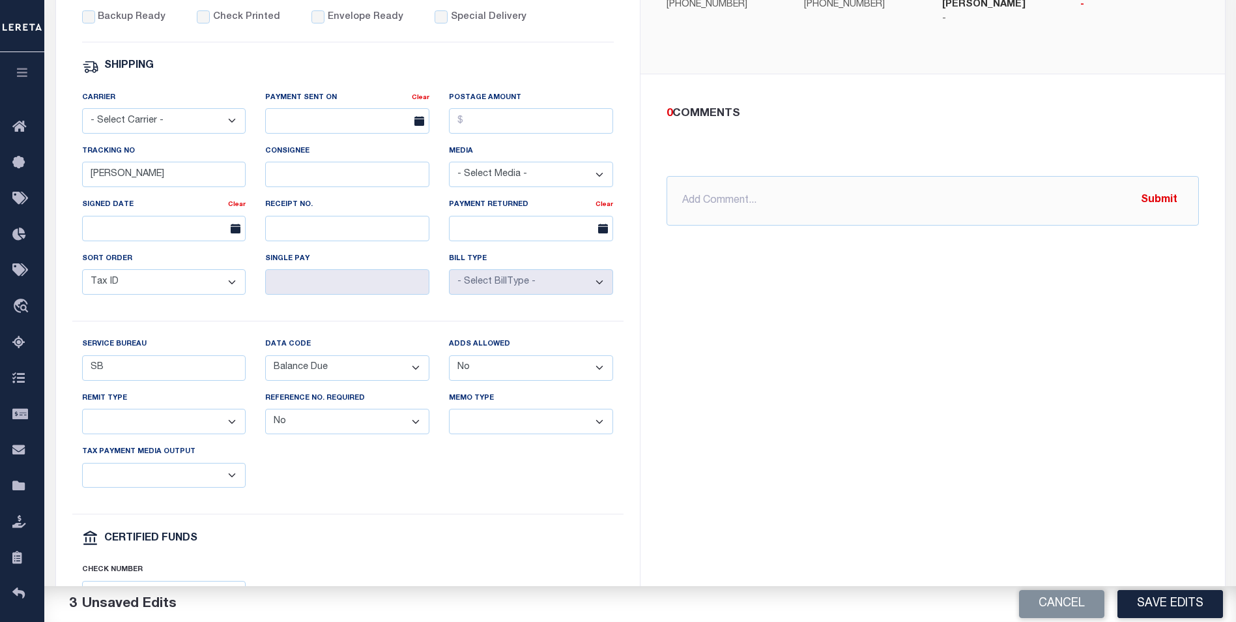
select select "1"
click at [449, 363] on select "Yes No" at bounding box center [531, 367] width 164 height 25
click at [140, 433] on select "Any form of check is acceptable for payment of current and prior year taxes. On…" at bounding box center [164, 420] width 164 height 25
select select "1"
click at [82, 418] on select "Any form of check is acceptable for payment of current and prior year taxes. On…" at bounding box center [164, 420] width 164 height 25
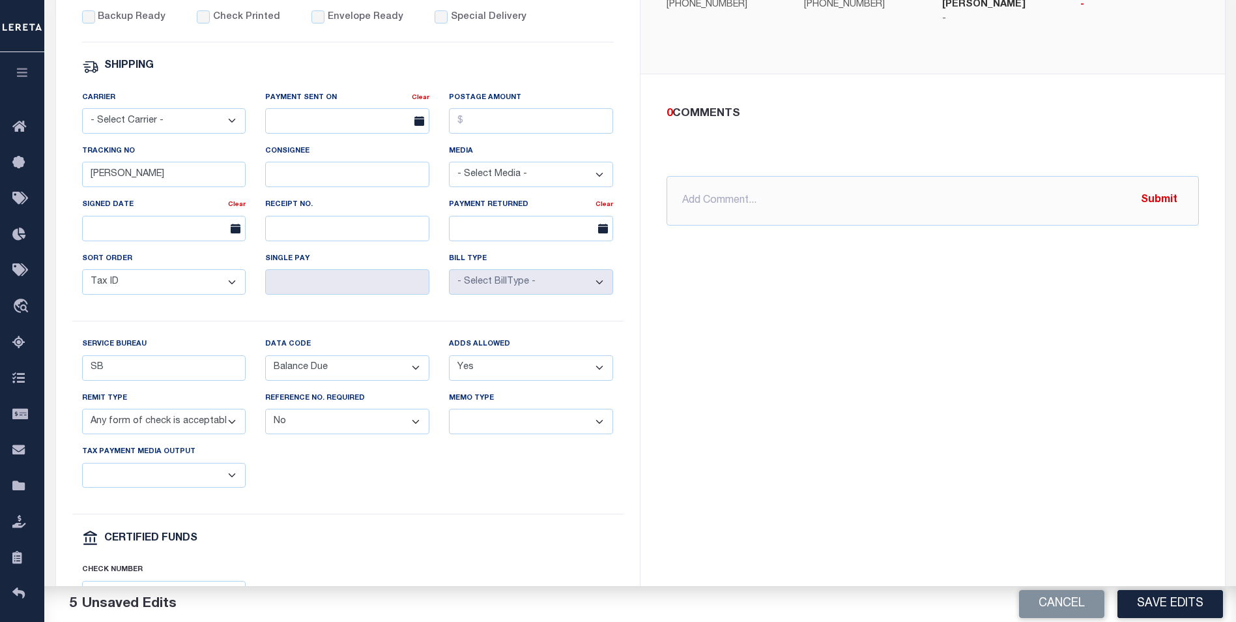
click at [329, 434] on select "Yes No" at bounding box center [347, 420] width 164 height 25
select select "1"
click at [265, 418] on select "Yes No" at bounding box center [347, 420] width 164 height 25
click at [488, 434] on select "Separate Together" at bounding box center [531, 420] width 164 height 25
select select "60"
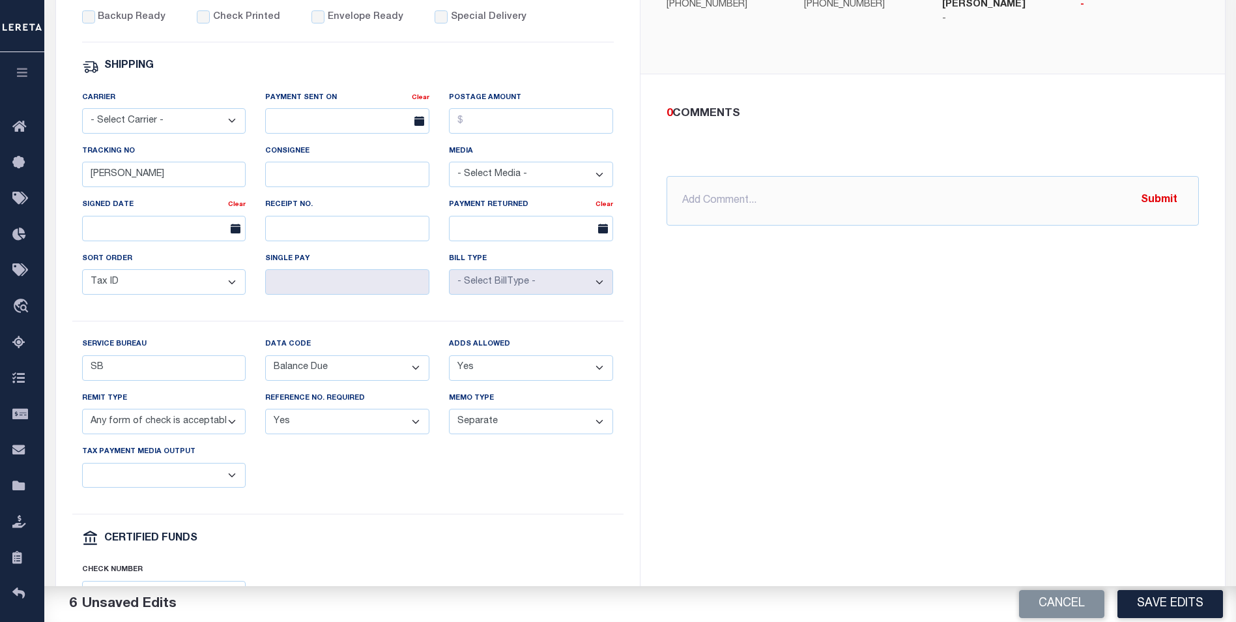
click at [449, 418] on select "Separate Together" at bounding box center [531, 420] width 164 height 25
click at [137, 485] on select "List, Tape Spcl List Dels Only List Tape & Bills Soft Copy List Tape & Soft Cop…" at bounding box center [164, 475] width 164 height 25
select select "42"
click at [82, 472] on select "List, Tape Spcl List Dels Only List Tape & Bills Soft Copy List Tape & Soft Cop…" at bounding box center [164, 475] width 164 height 25
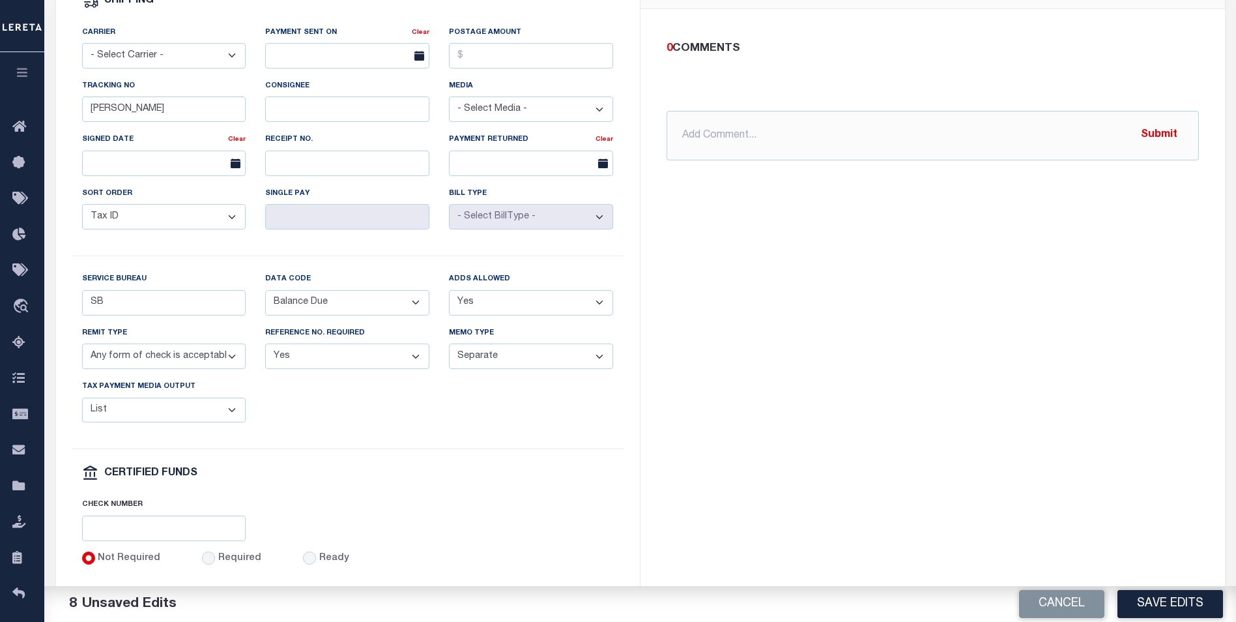
scroll to position [676, 0]
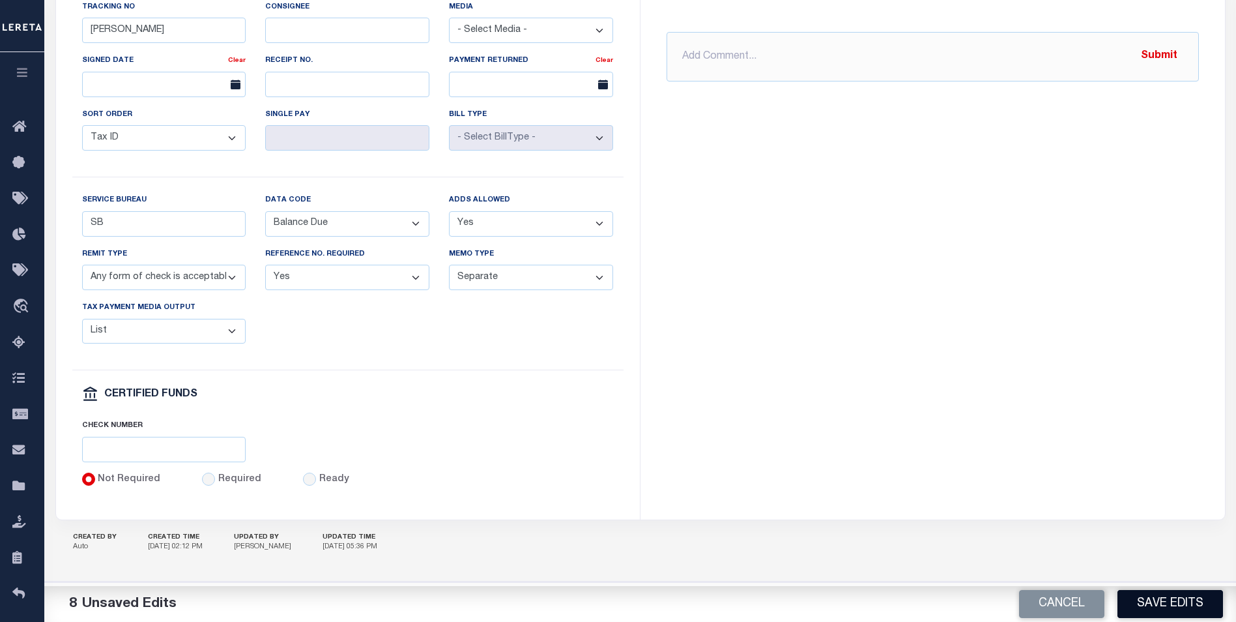
click at [1171, 612] on button "Save Edits" at bounding box center [1170, 604] width 106 height 28
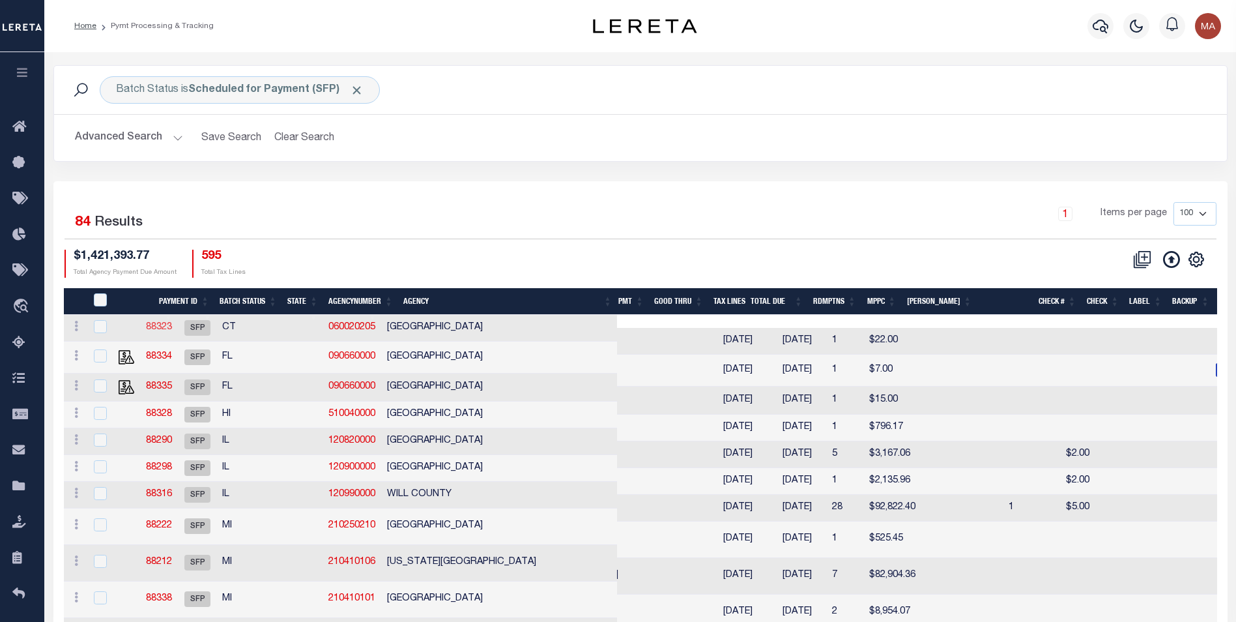
click at [172, 326] on link "88323" at bounding box center [159, 326] width 26 height 9
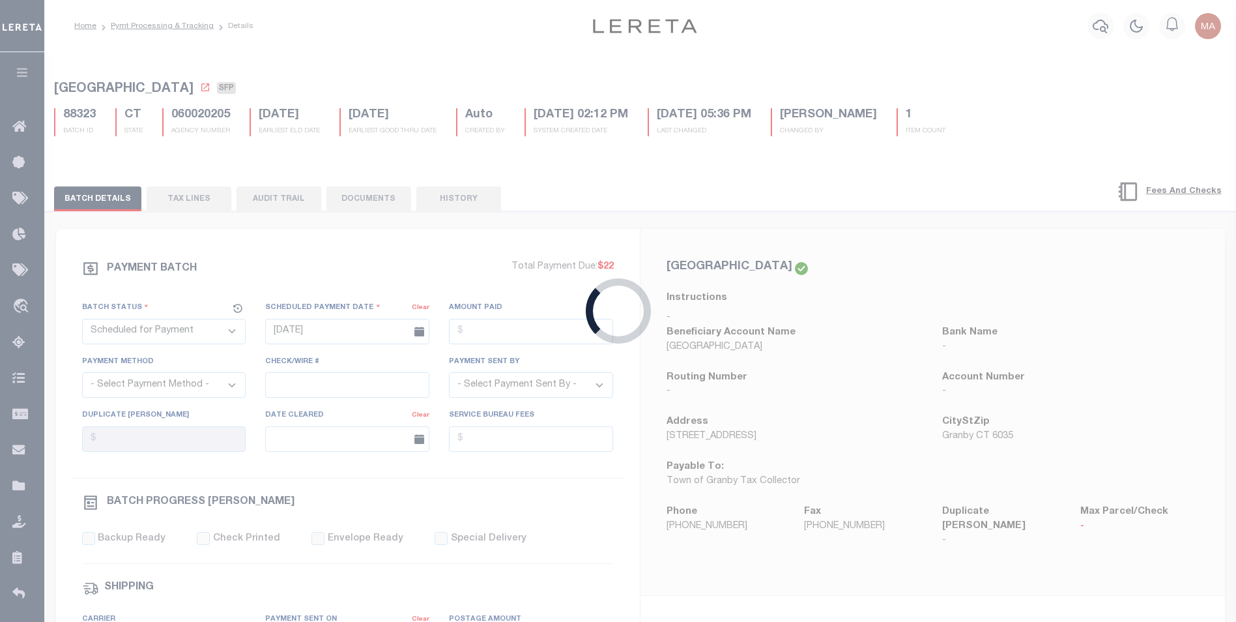
select select
select select "0"
select select
select select "0"
select select
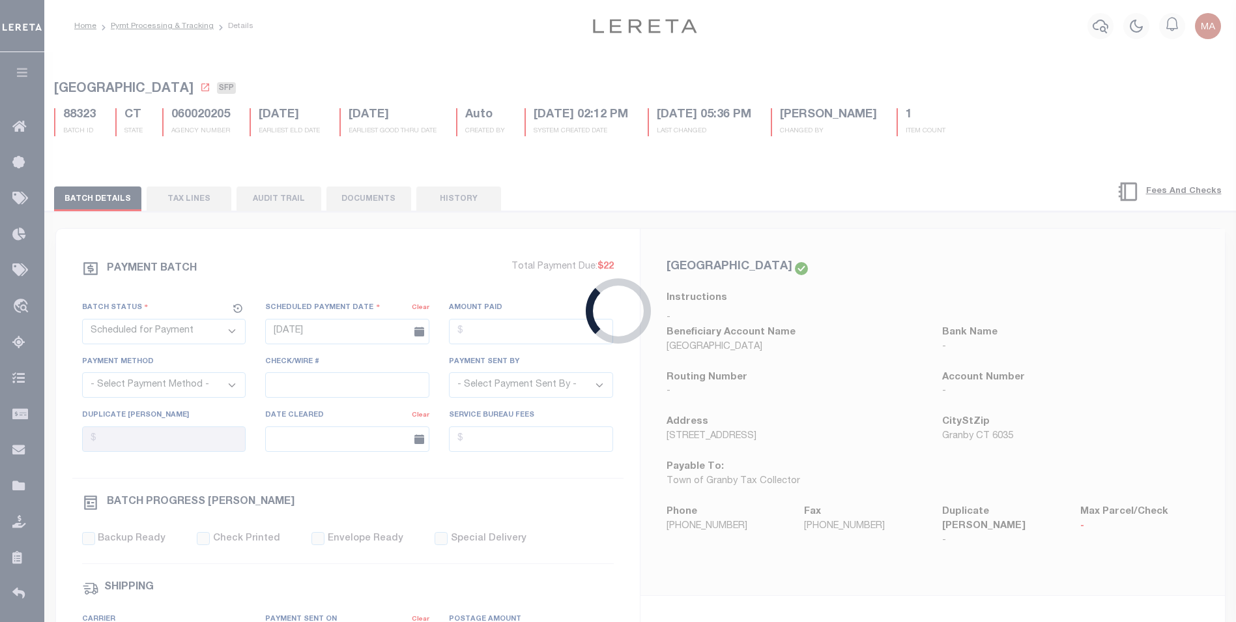
select select
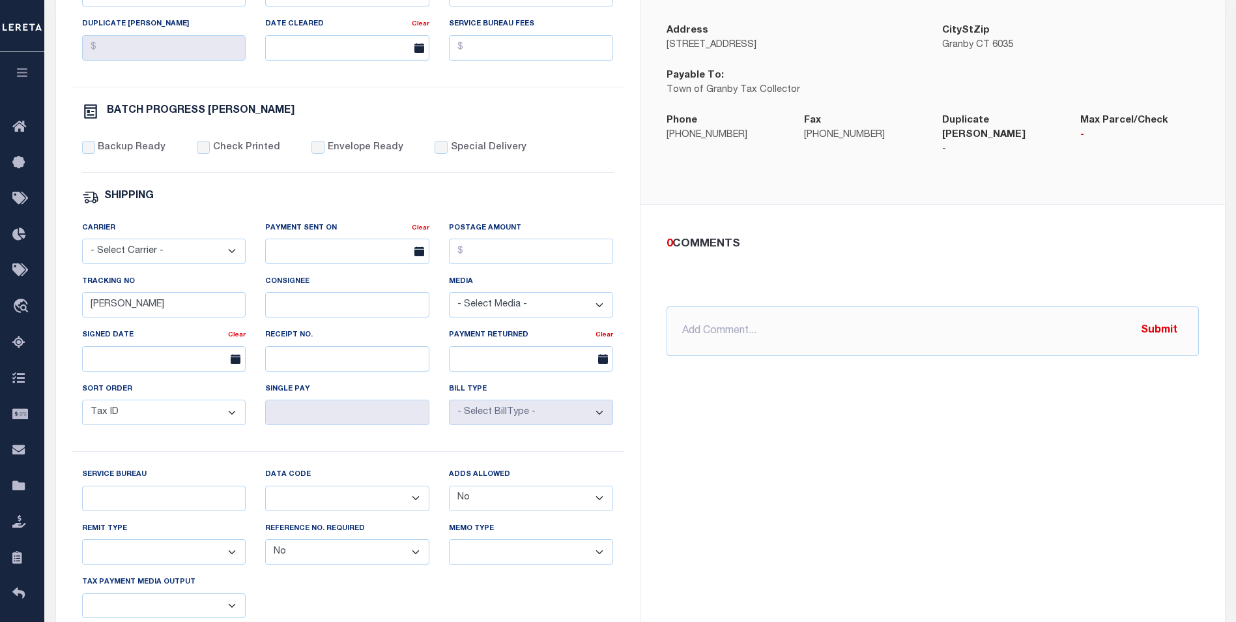
scroll to position [586, 0]
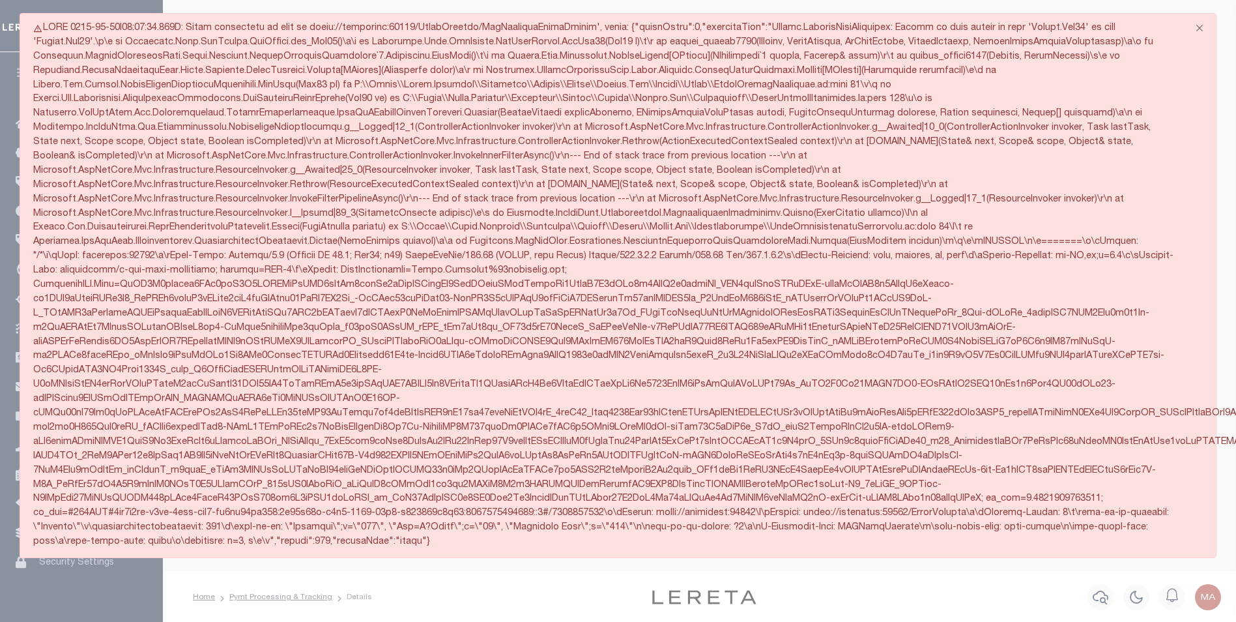
click at [1052, 30] on div "g__Logged|12_1(ControllerActionInvoker invoker)\r\n at Microsoft.AspNetCore.Mvc…" at bounding box center [618, 285] width 1197 height 545
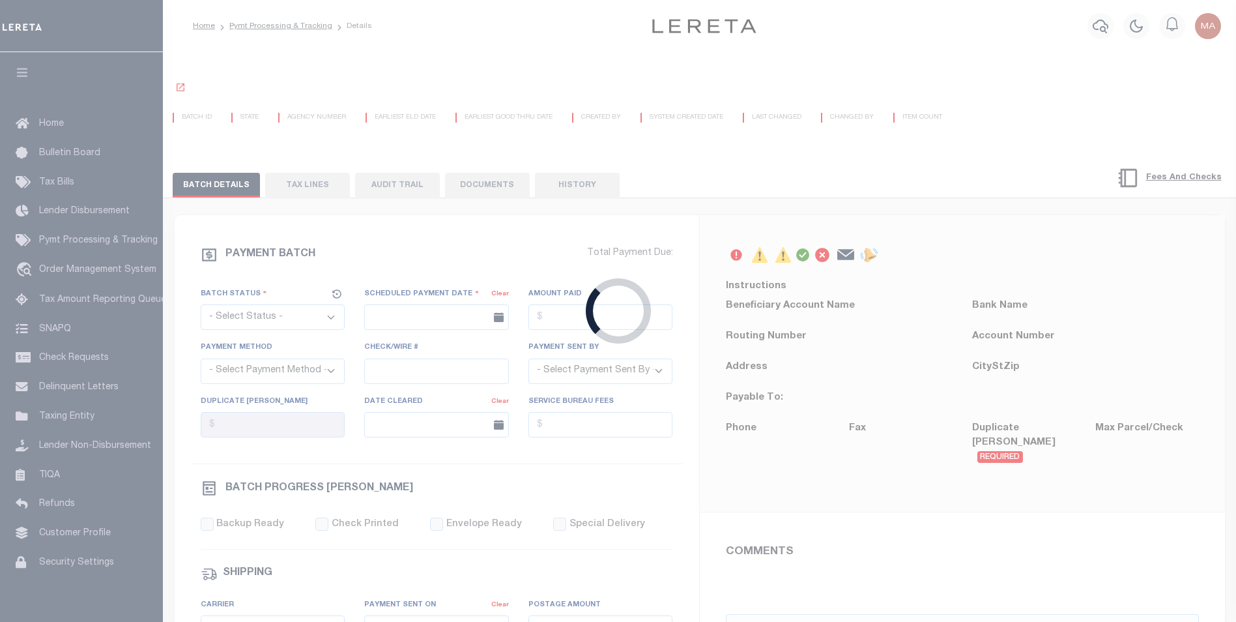
select select "SFP"
type input "[DATE]"
type input "[PERSON_NAME]"
type input "SB"
select select "0"
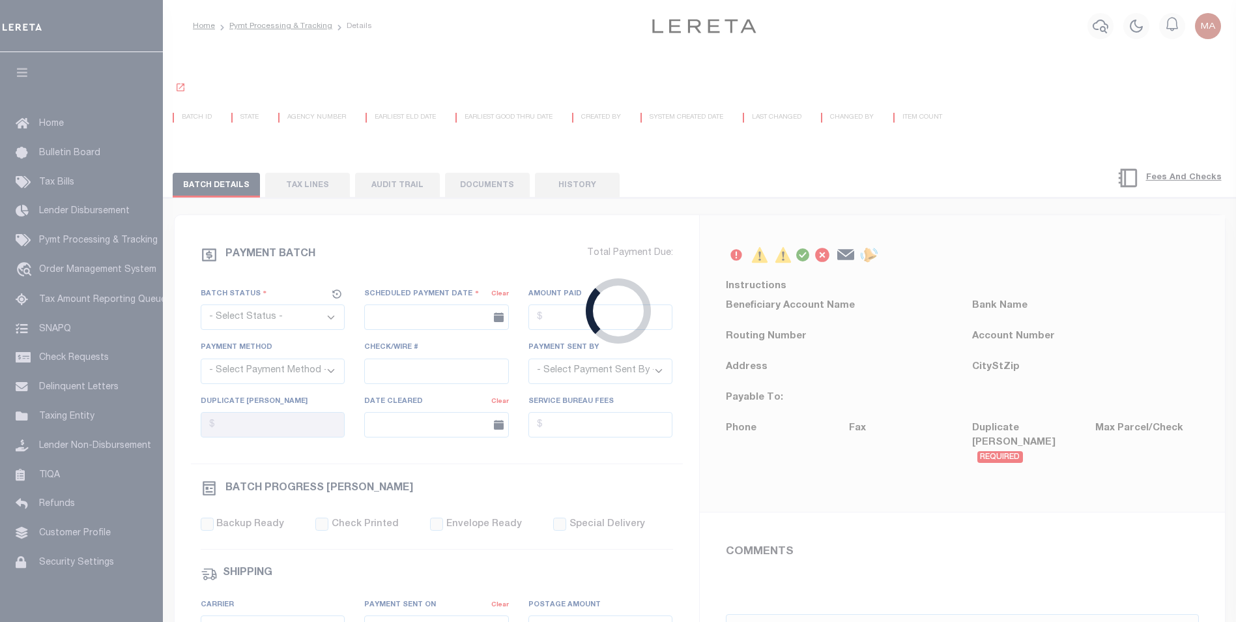
select select "1"
radio input "true"
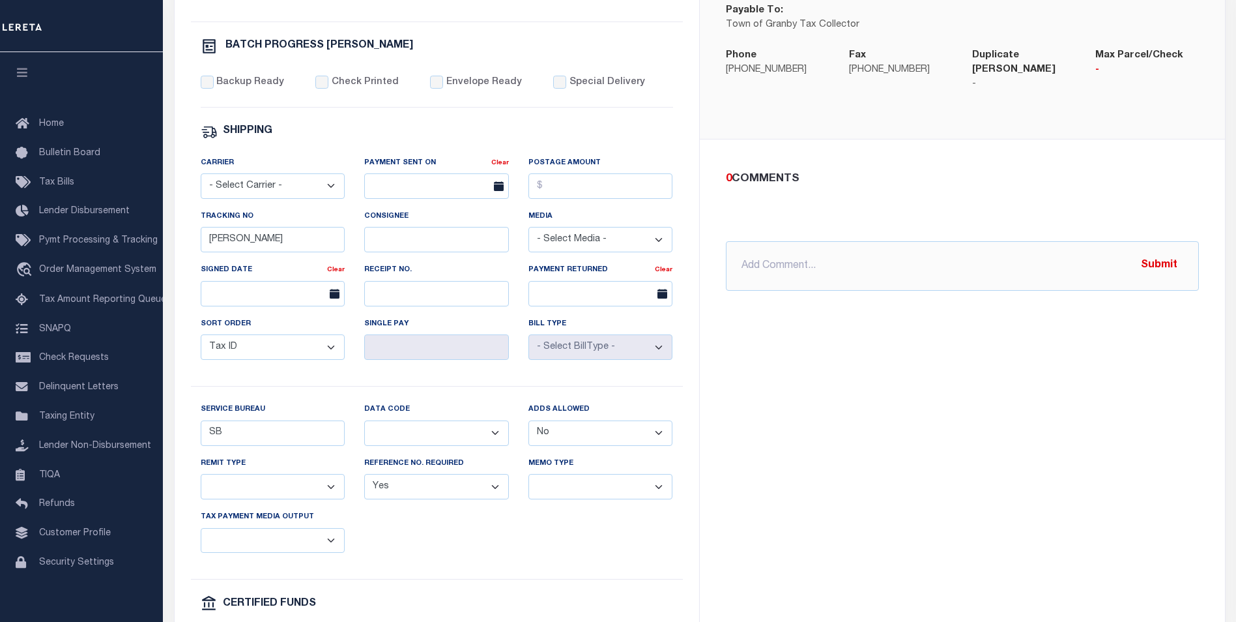
scroll to position [586, 0]
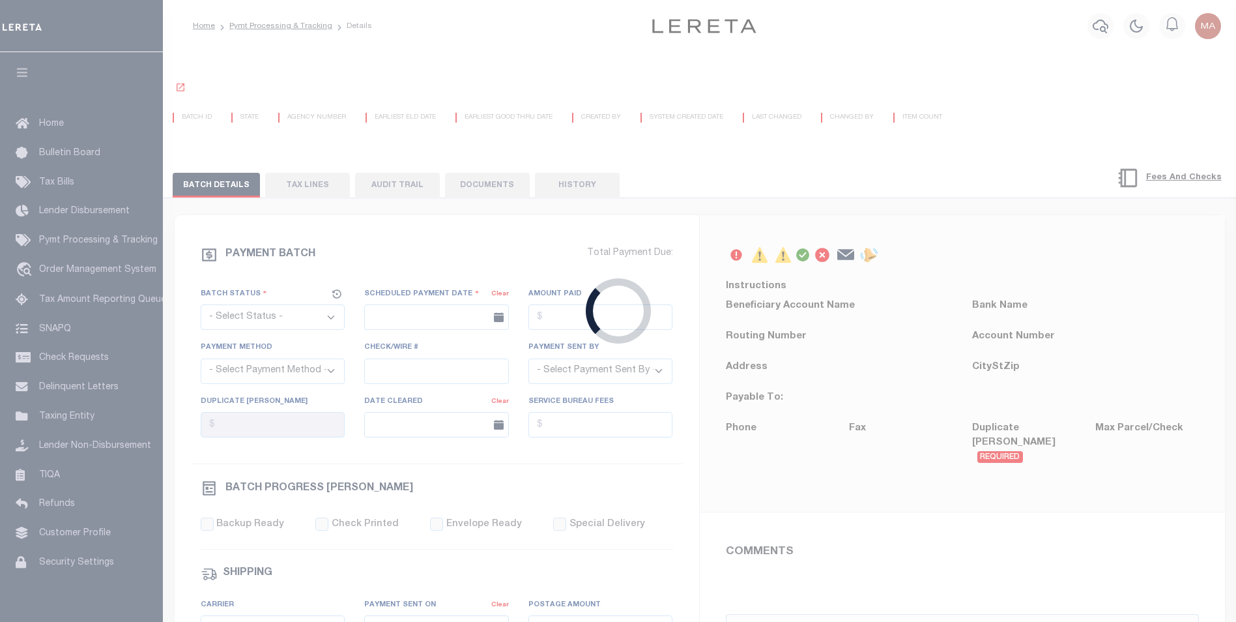
select select "SFP"
type input "07/23/2025"
type input "Barbara"
type input "SB"
select select "66"
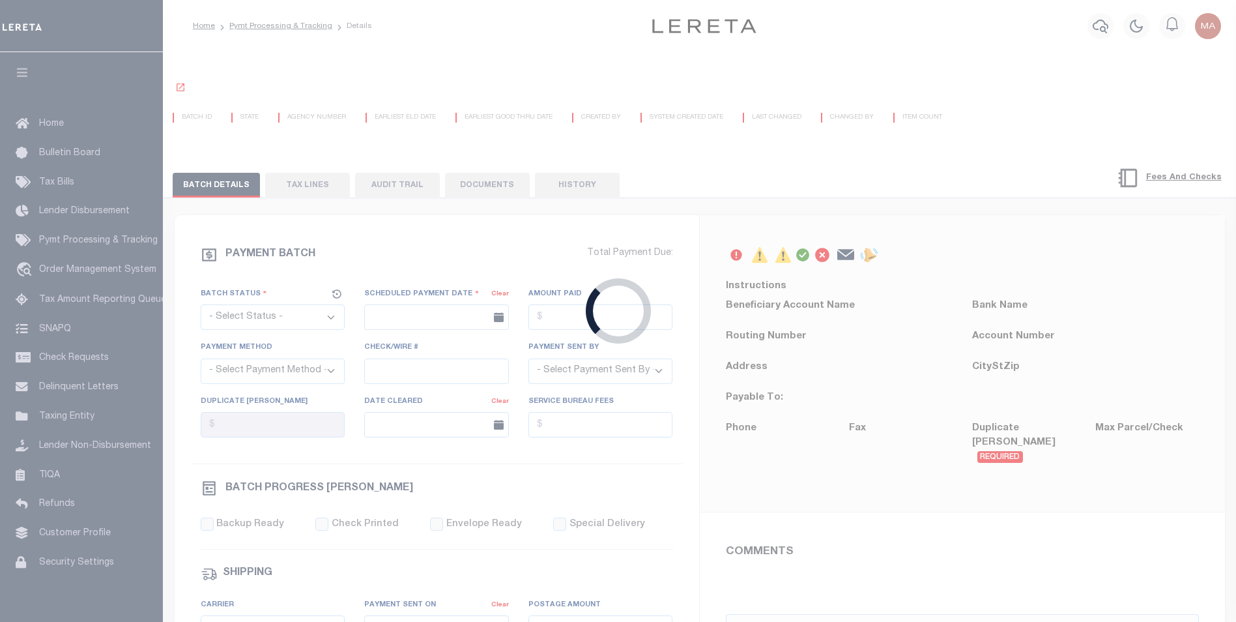
select select "1"
radio input "true"
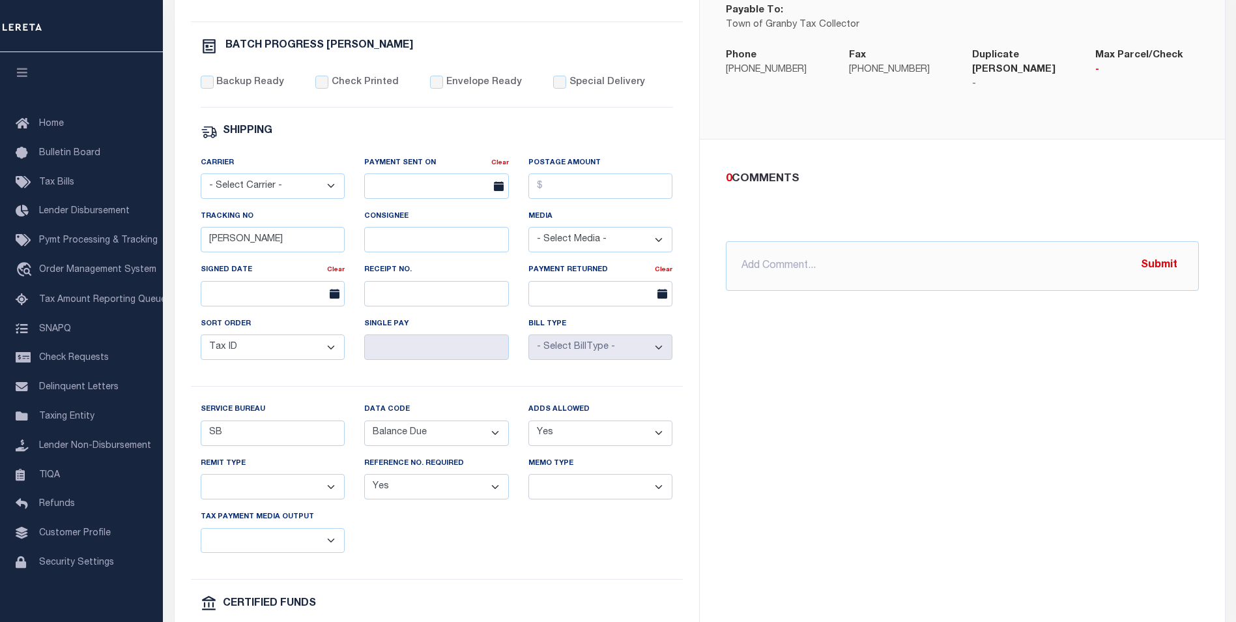
scroll to position [521, 0]
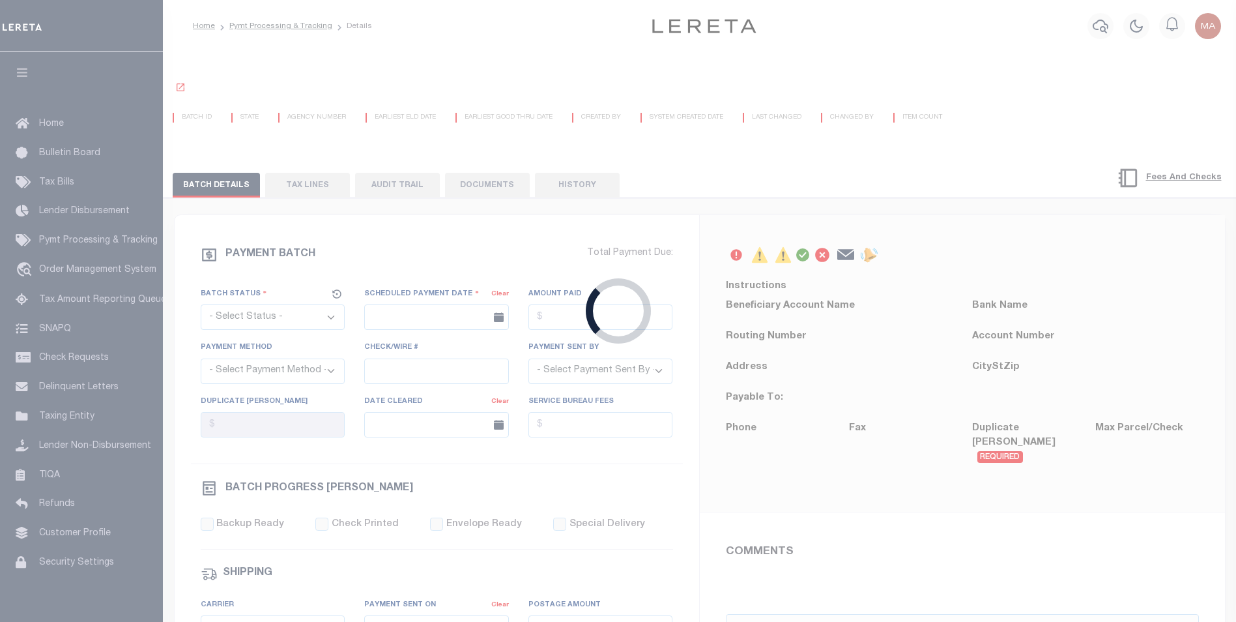
select select "SFP"
type input "[DATE]"
type input "[PERSON_NAME]"
type input "SB"
select select "66"
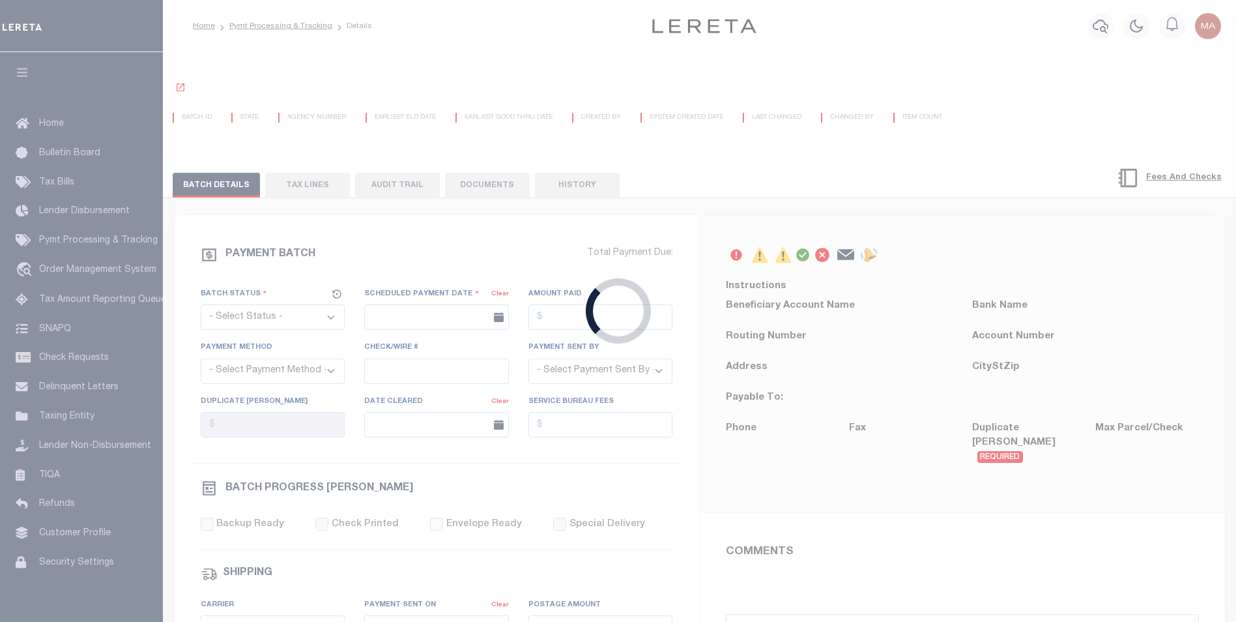
select select "1"
select select "60"
select select "42"
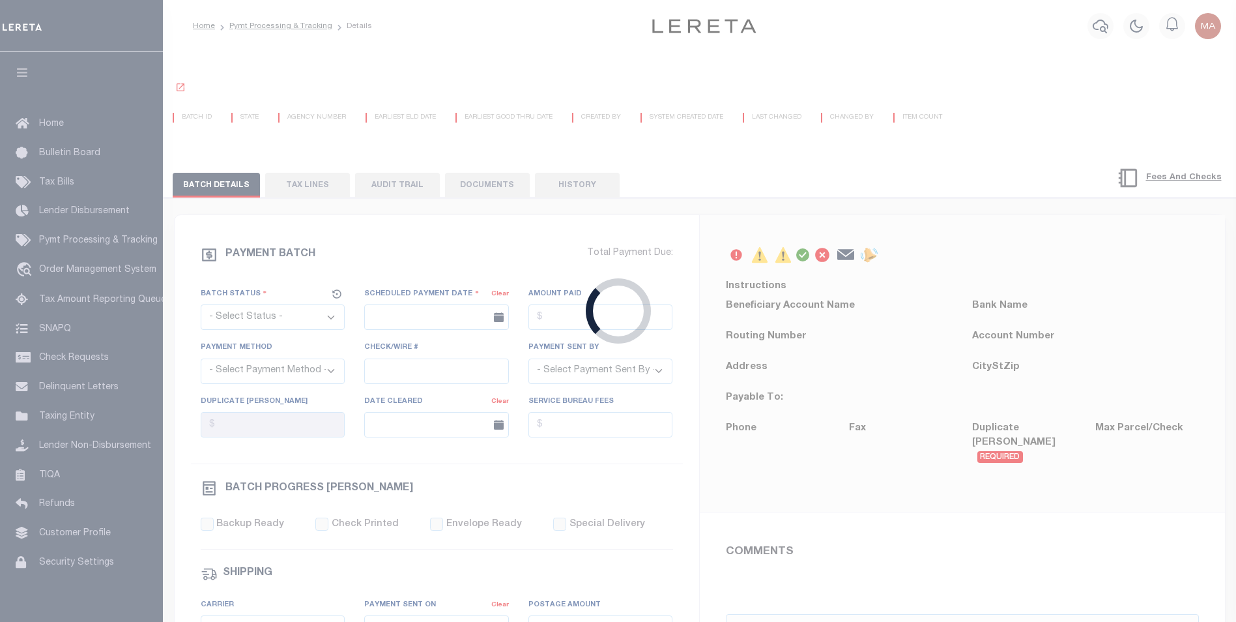
radio input "true"
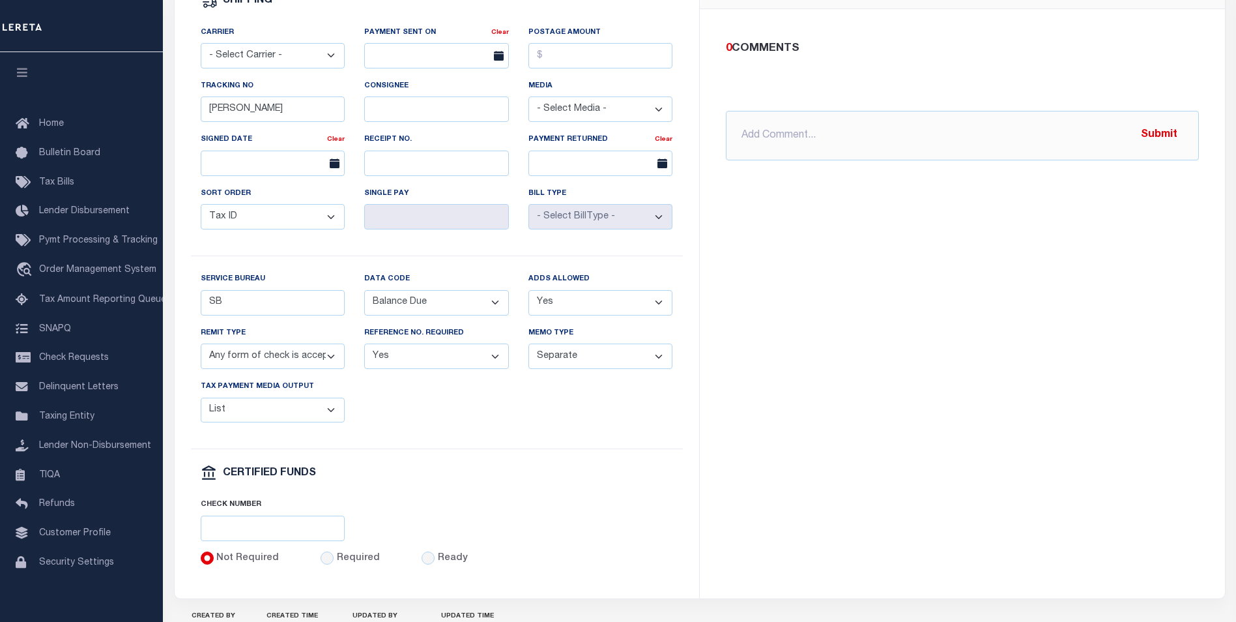
scroll to position [651, 0]
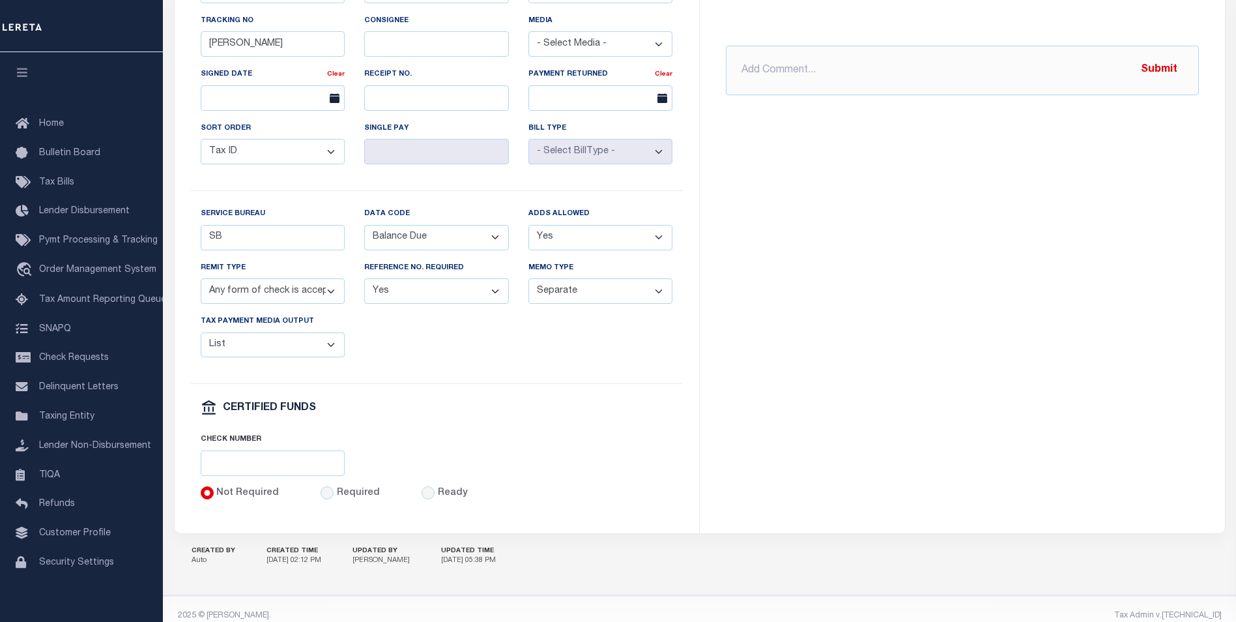
click at [562, 243] on select "Yes No" at bounding box center [600, 237] width 145 height 25
select select "0"
click at [528, 233] on select "Yes No" at bounding box center [600, 237] width 145 height 25
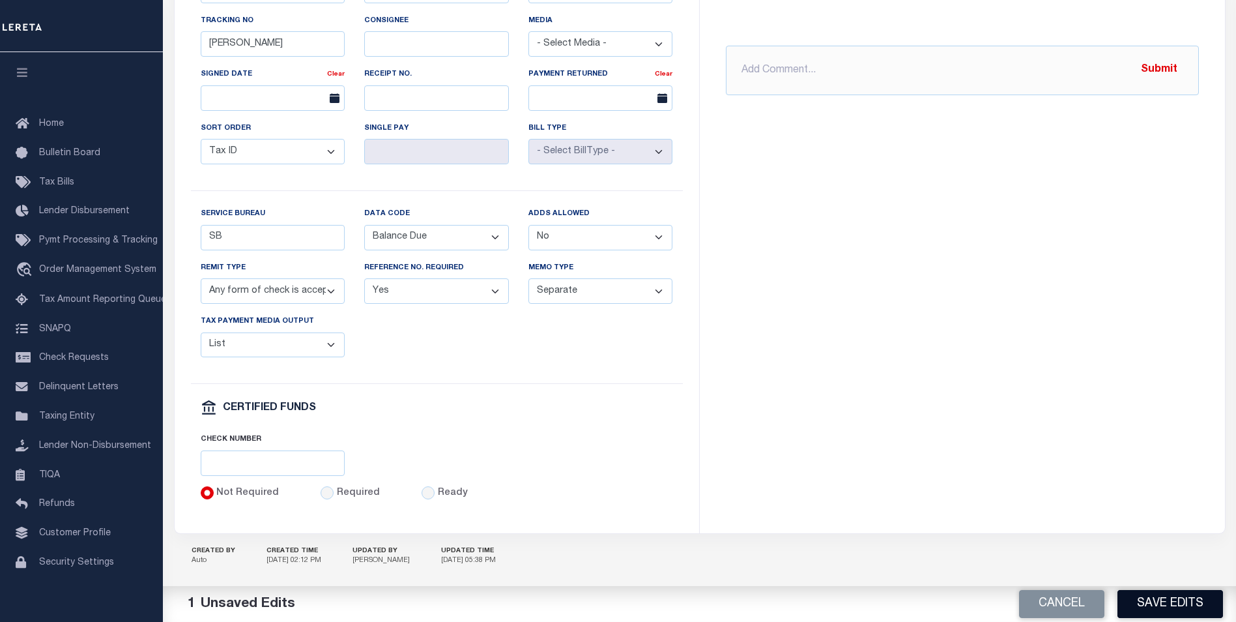
click at [1164, 600] on button "Save Edits" at bounding box center [1170, 604] width 106 height 28
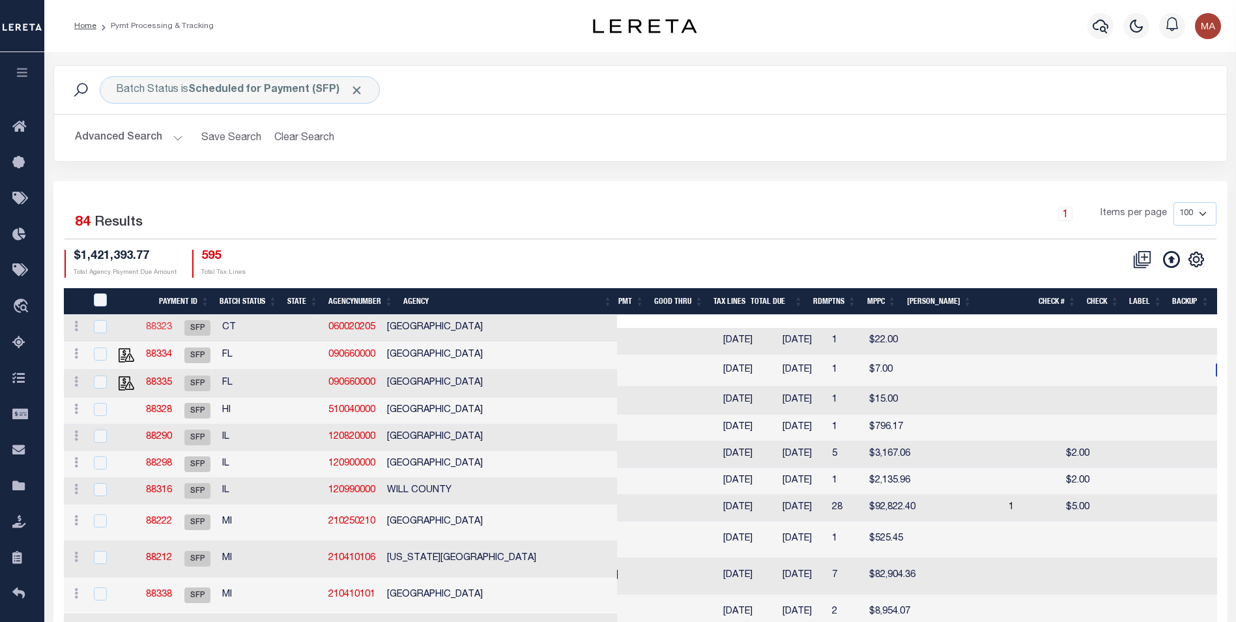
click at [172, 323] on link "88323" at bounding box center [159, 326] width 26 height 9
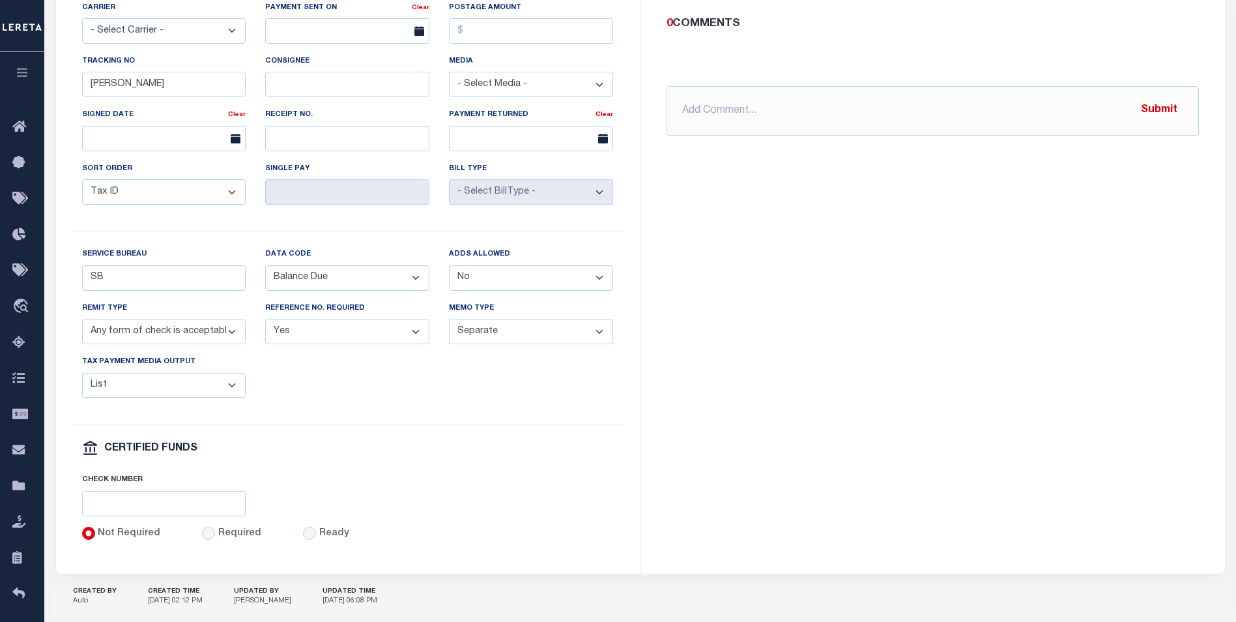
scroll to position [676, 0]
